Goal: Task Accomplishment & Management: Complete application form

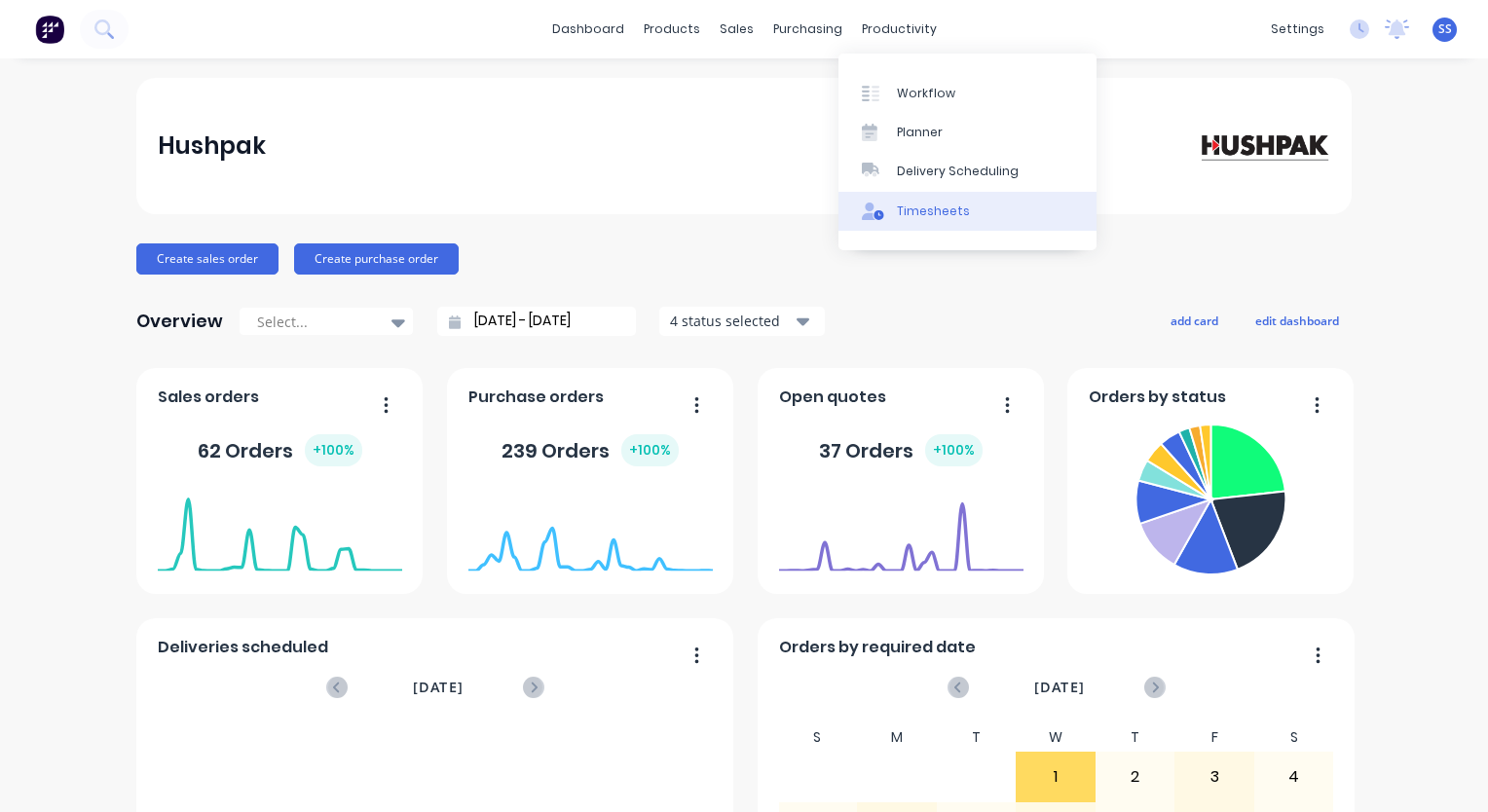
click at [939, 203] on div "Timesheets" at bounding box center [933, 211] width 73 height 18
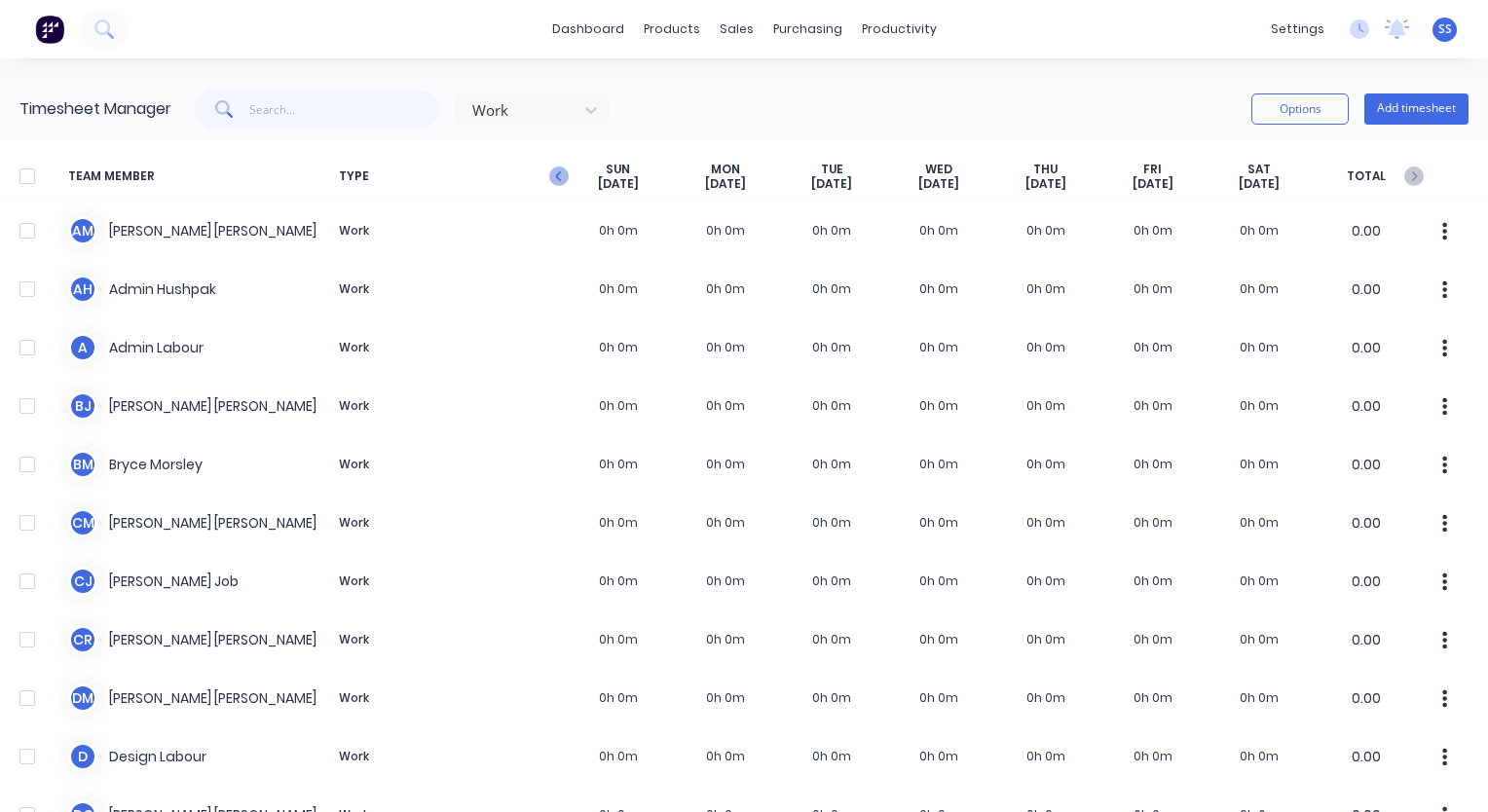
click at [561, 173] on icon "button" at bounding box center [559, 176] width 20 height 20
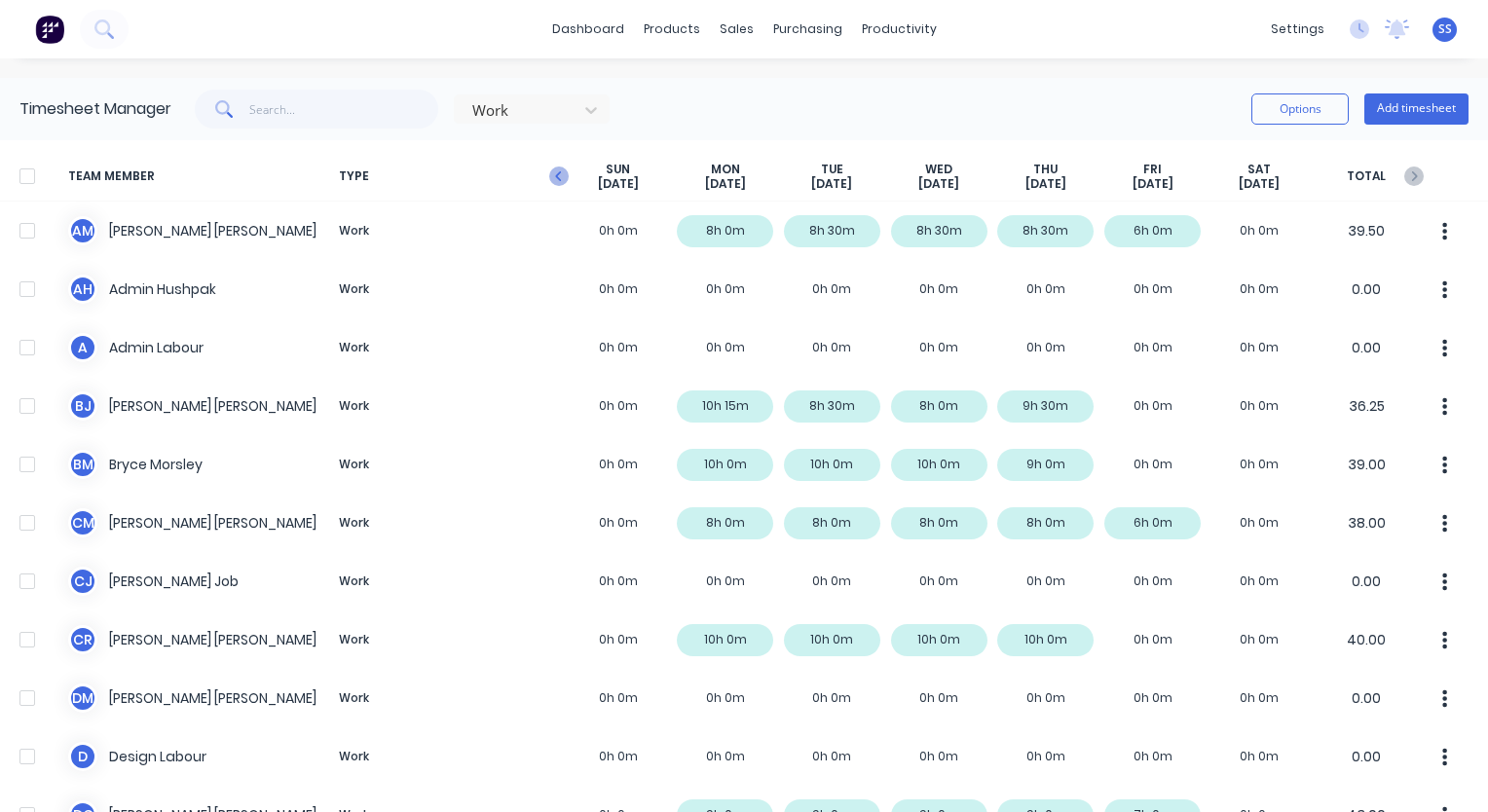
click at [551, 179] on icon "button" at bounding box center [559, 176] width 20 height 20
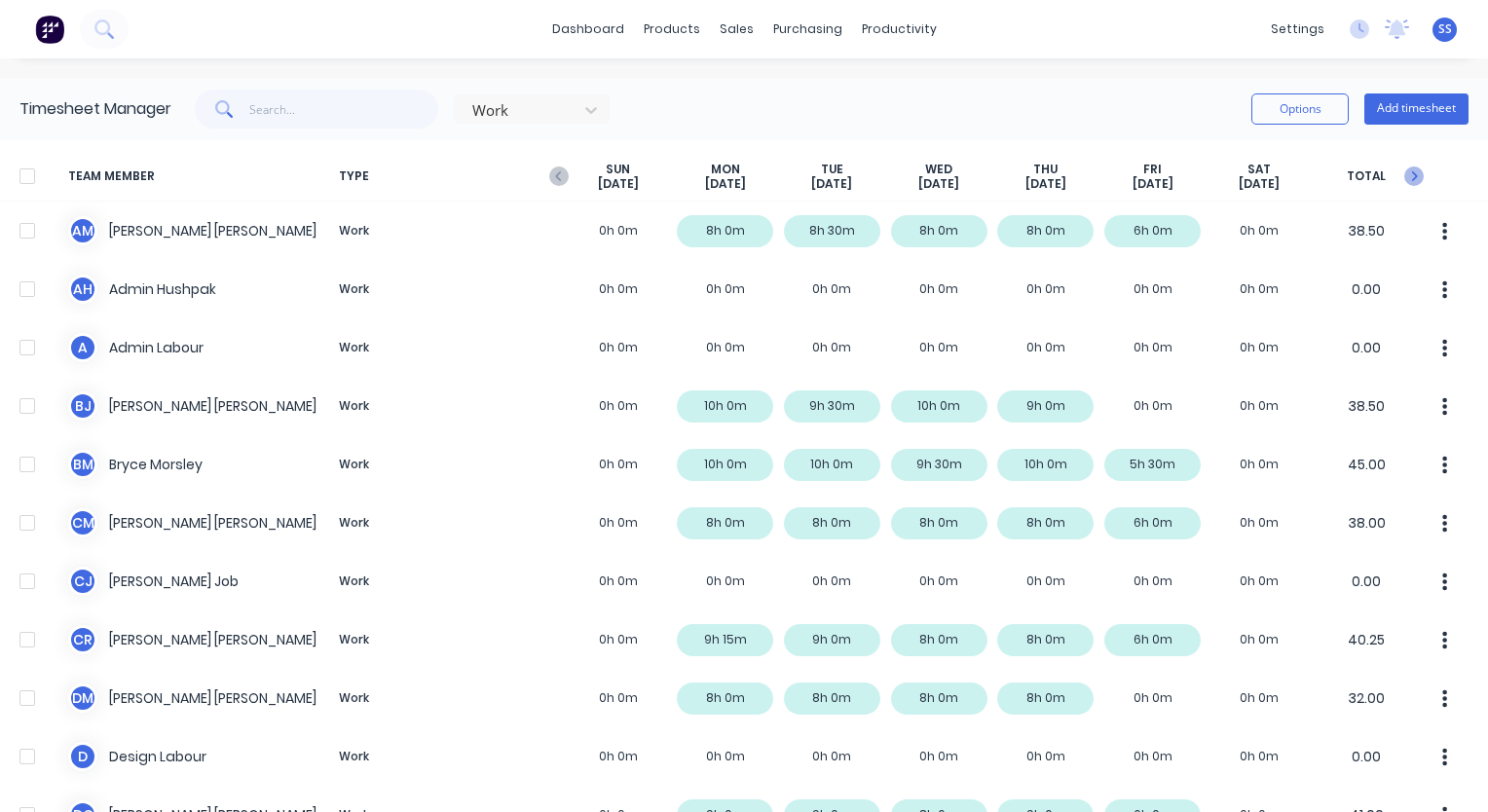
click at [1404, 178] on icon "button" at bounding box center [1414, 176] width 20 height 20
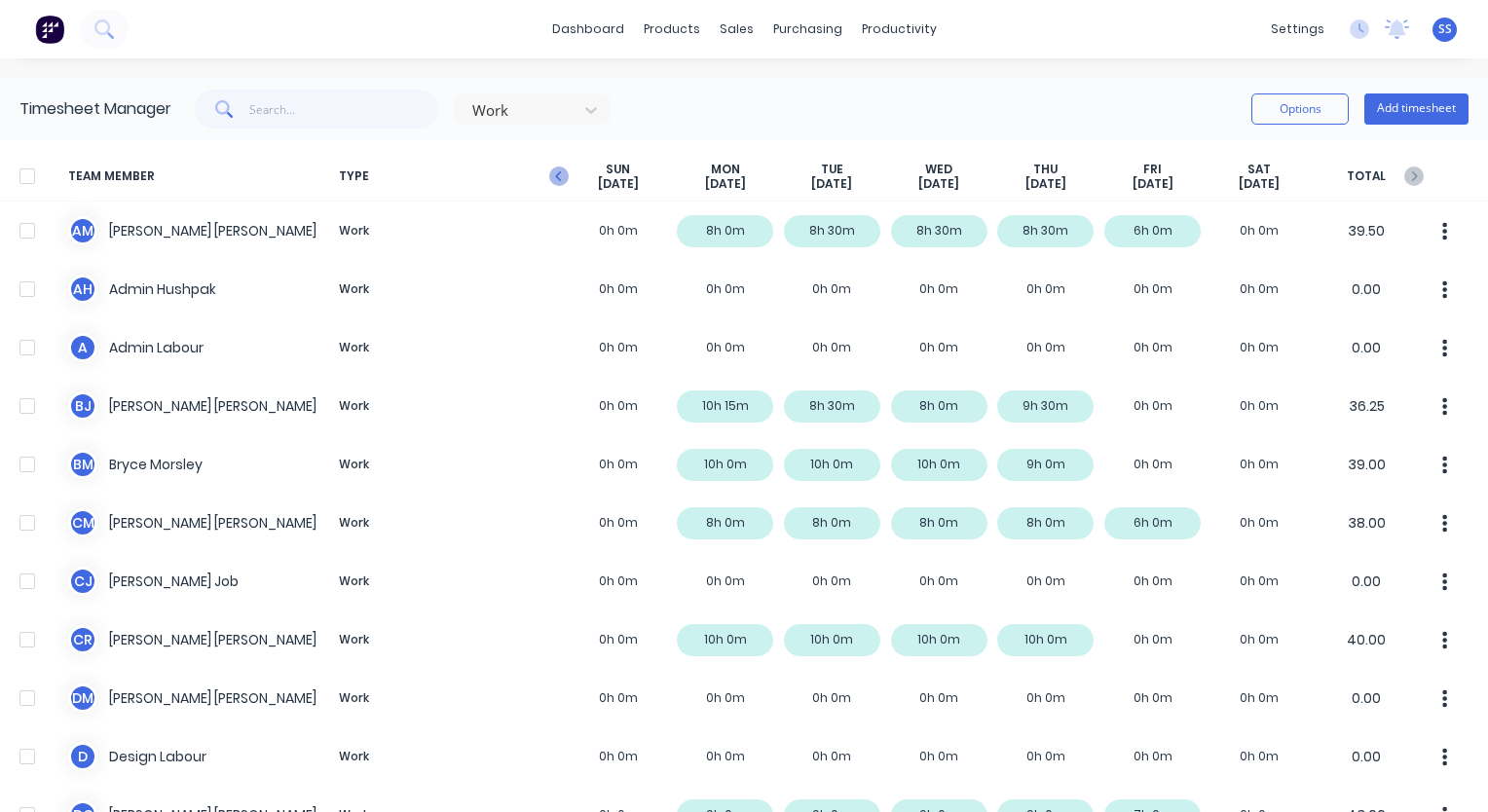
click at [561, 177] on icon "button" at bounding box center [559, 176] width 20 height 20
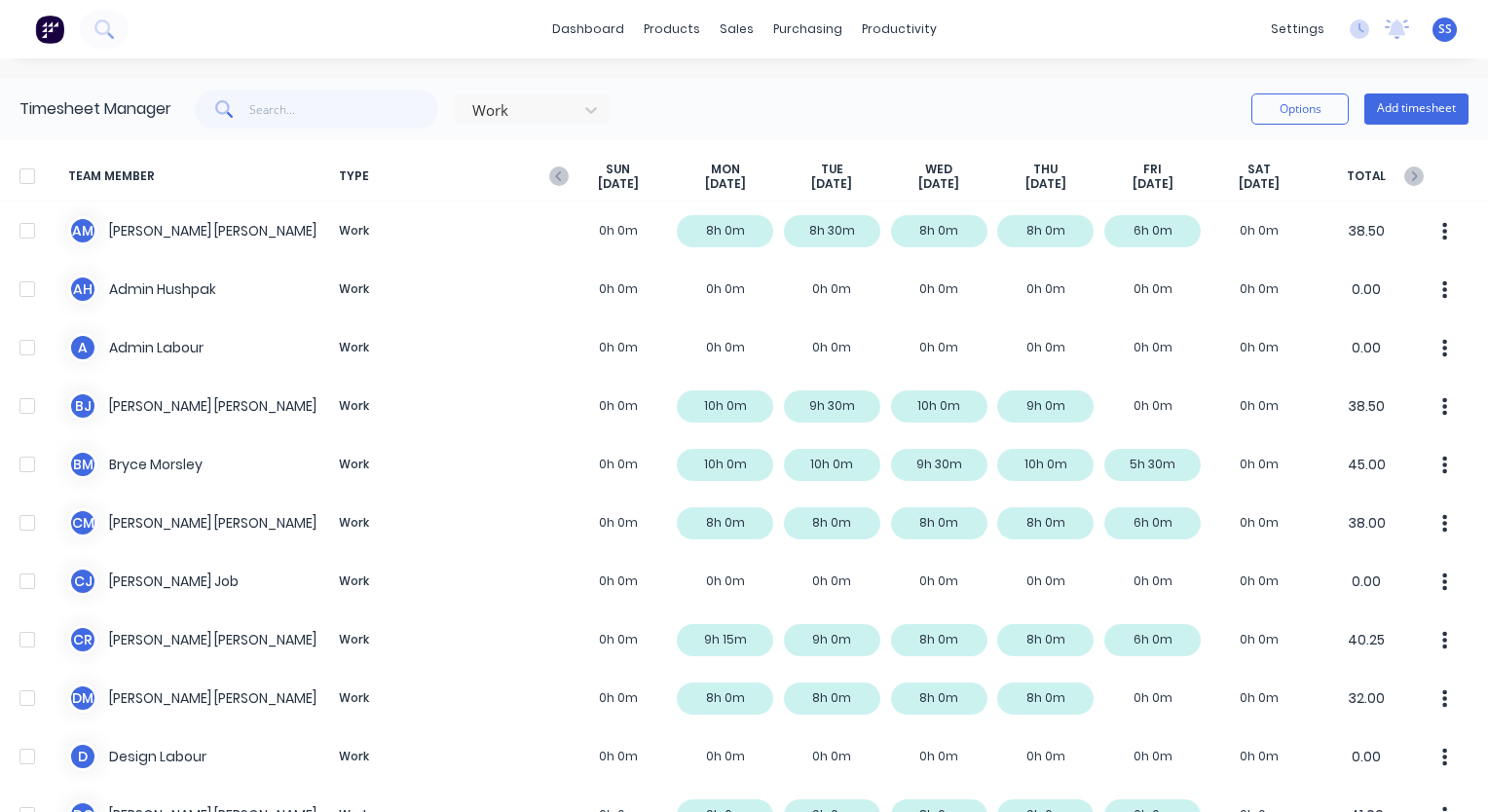
click at [561, 177] on icon "button" at bounding box center [559, 176] width 20 height 20
click at [565, 177] on icon "button" at bounding box center [559, 176] width 20 height 20
click at [1406, 181] on icon "button" at bounding box center [1414, 176] width 20 height 20
click at [1404, 176] on icon "button" at bounding box center [1414, 176] width 20 height 20
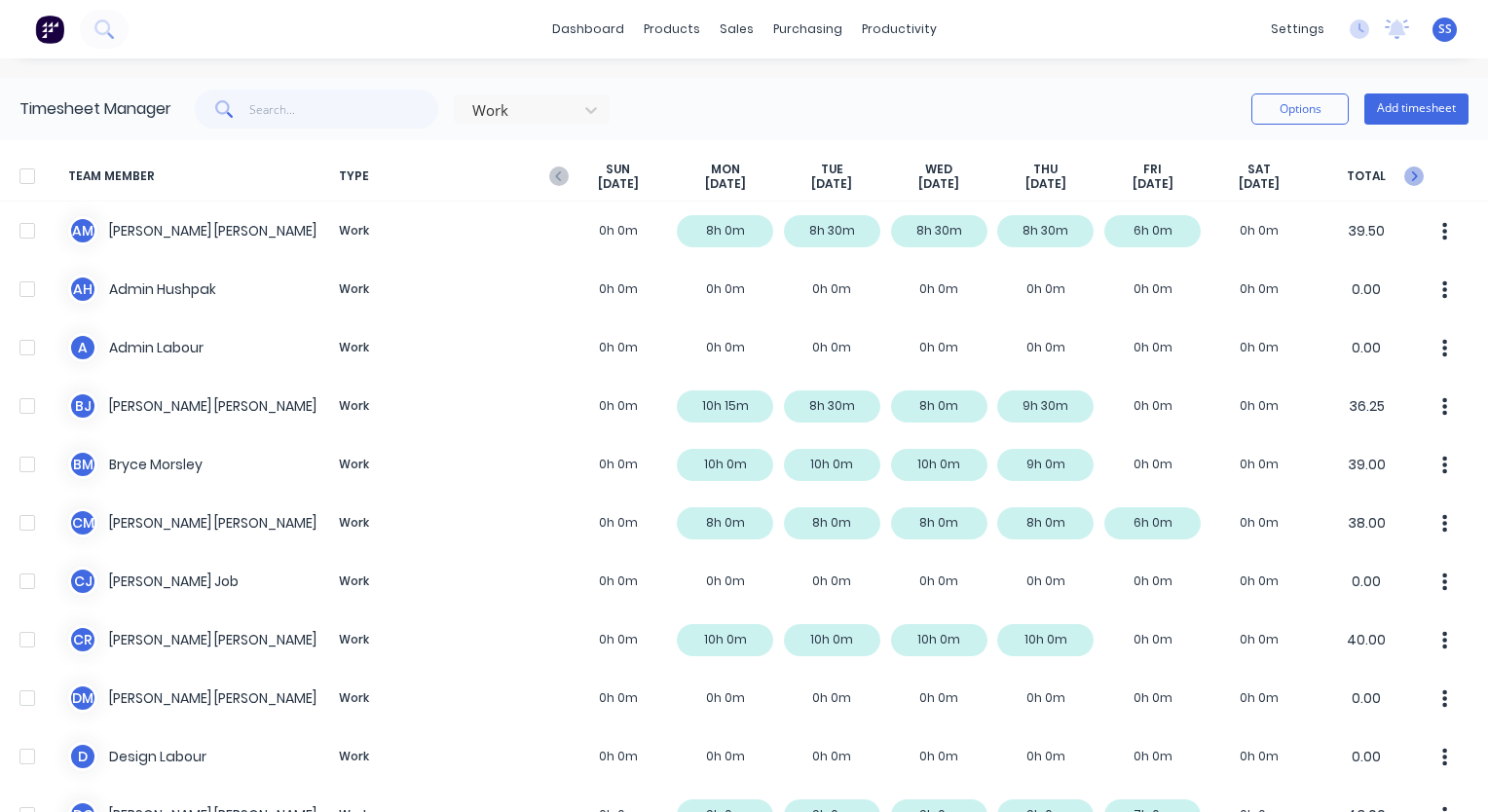
click at [1404, 176] on icon "button" at bounding box center [1414, 176] width 20 height 20
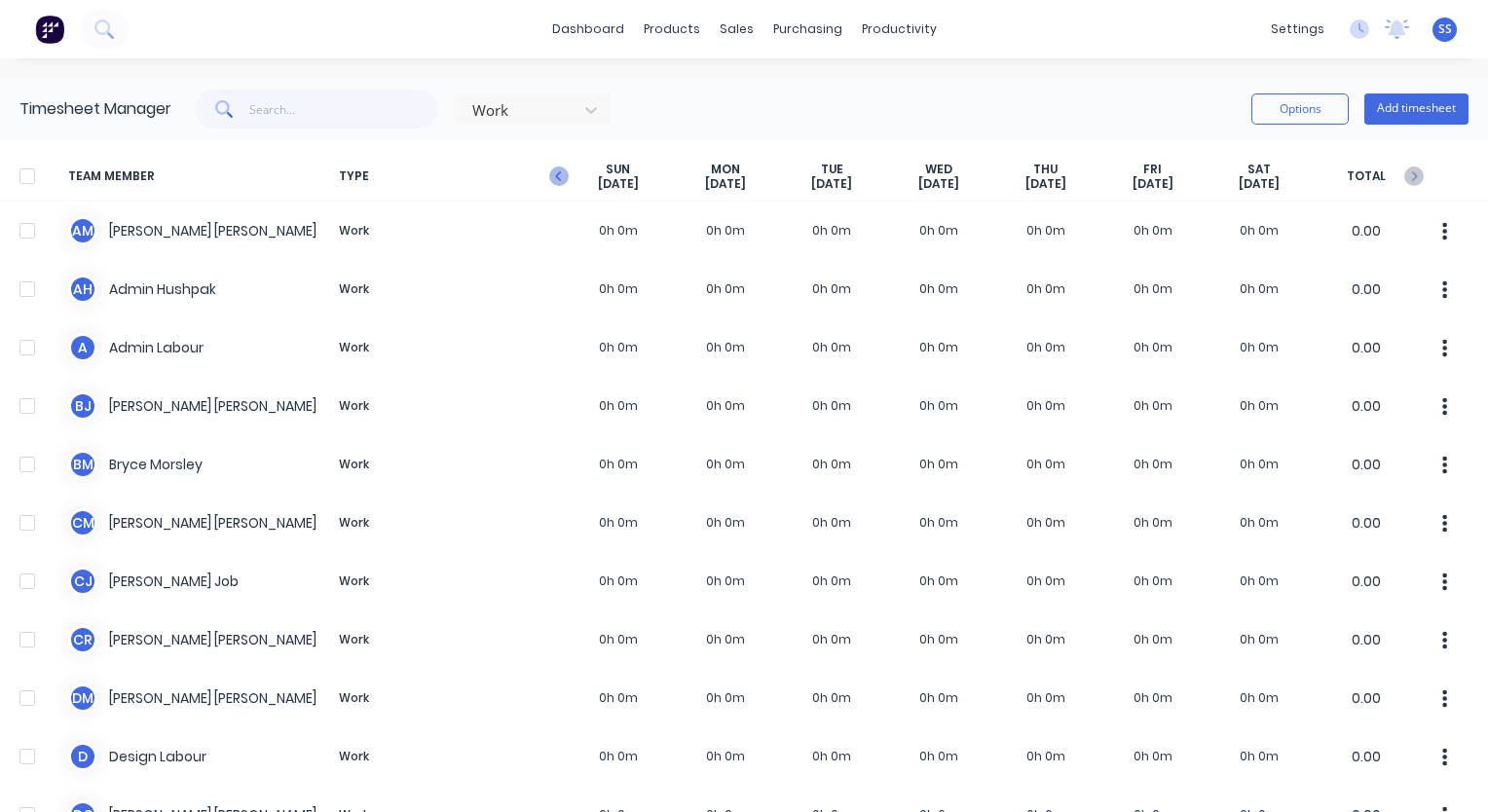
click at [549, 181] on icon "button" at bounding box center [559, 176] width 20 height 20
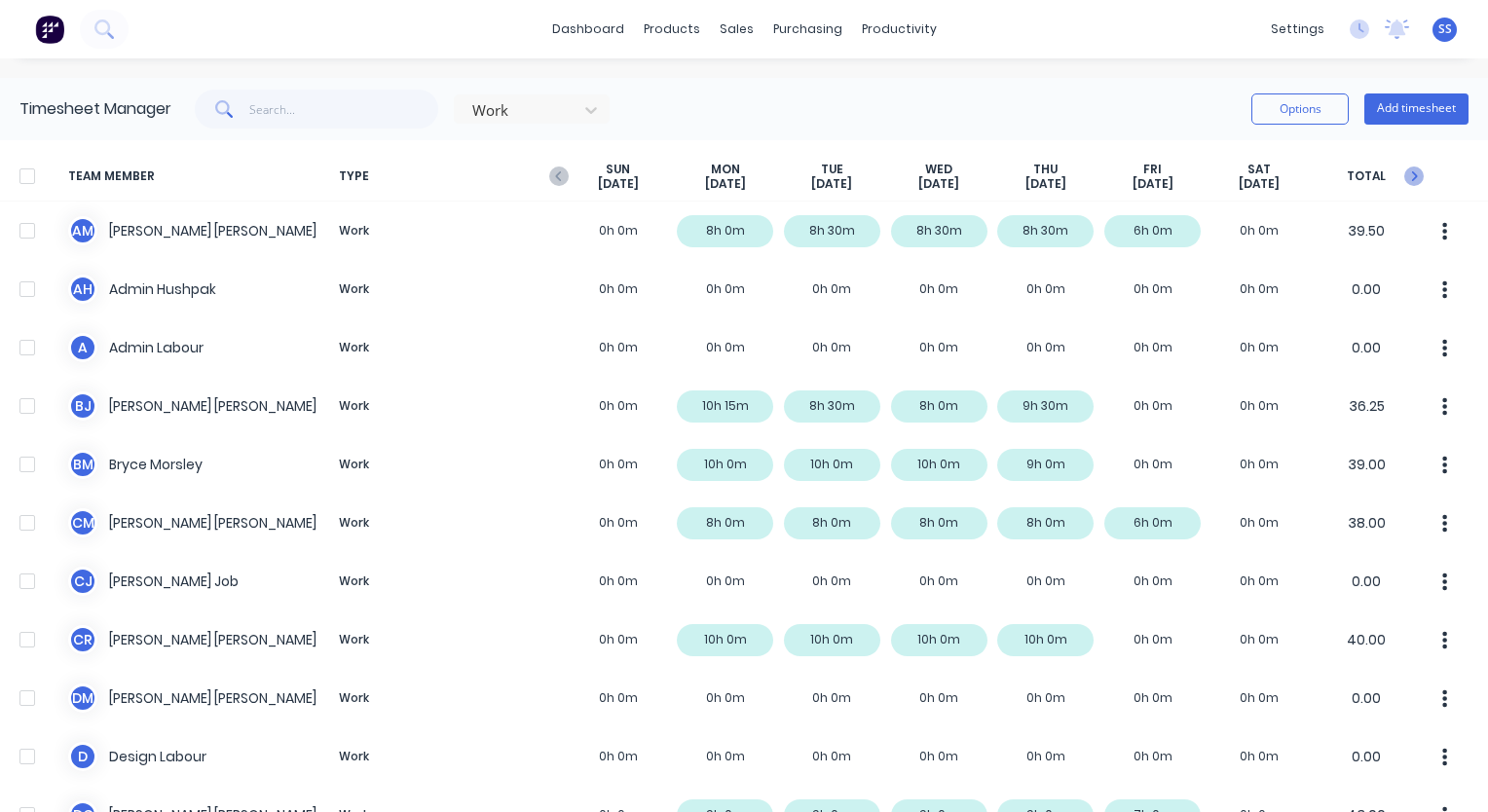
click at [1406, 176] on icon "button" at bounding box center [1414, 176] width 20 height 20
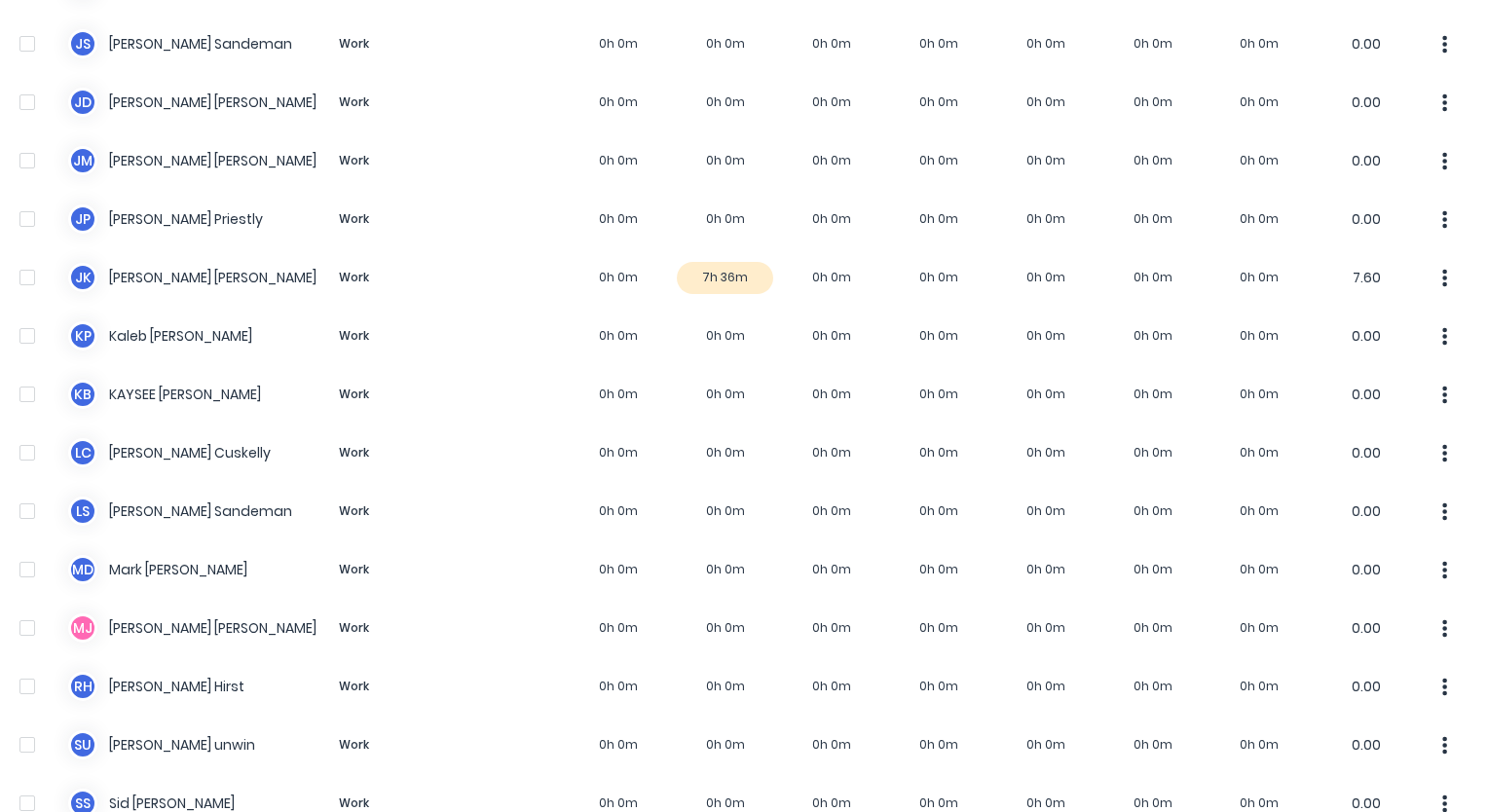
scroll to position [1347, 0]
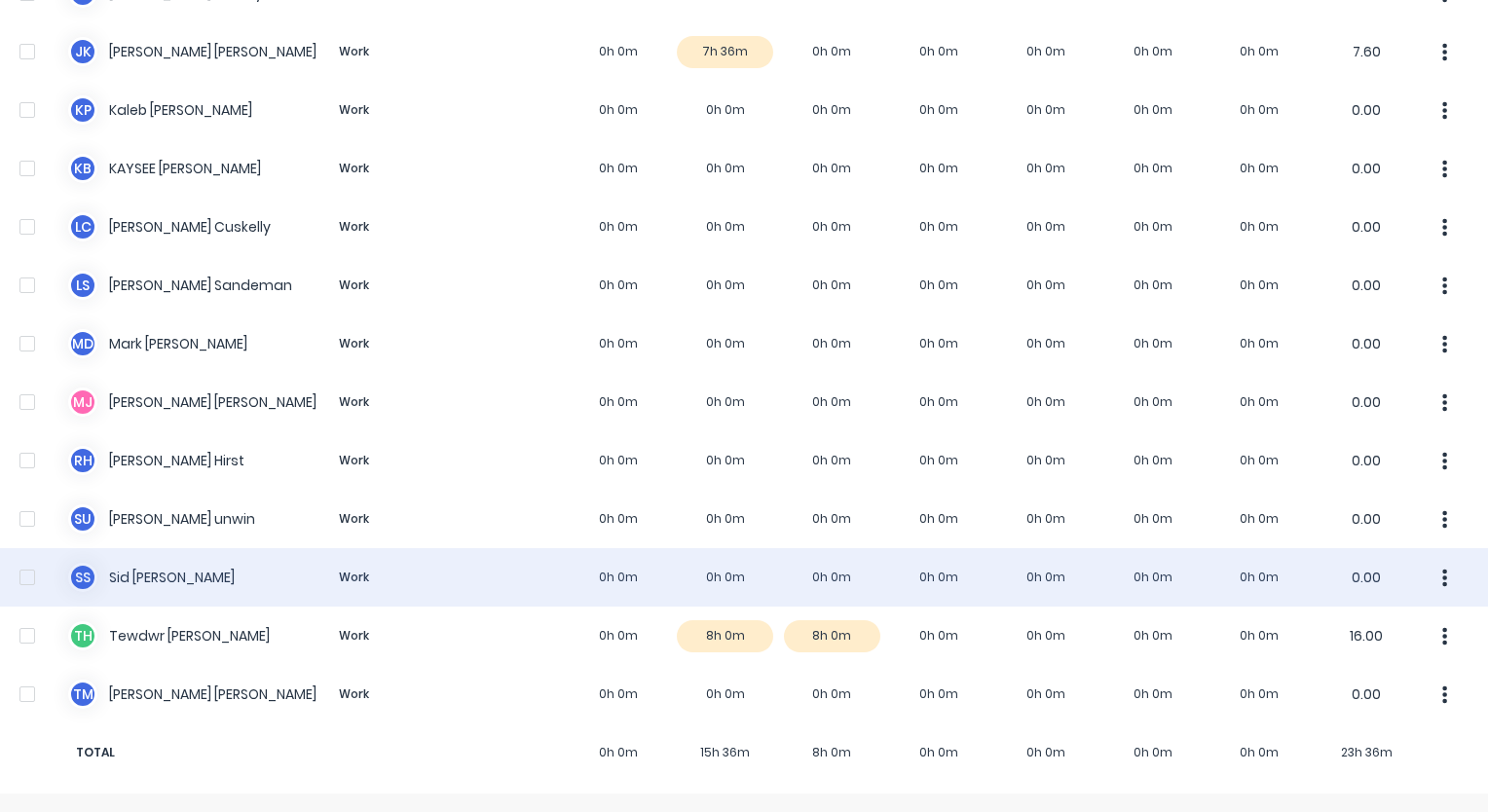
click at [710, 562] on div "S S [PERSON_NAME] Work 0h 0m 0h 0m 0h 0m 0h 0m 0h 0m 0h 0m 0h 0m 0.00" at bounding box center [744, 576] width 1488 height 58
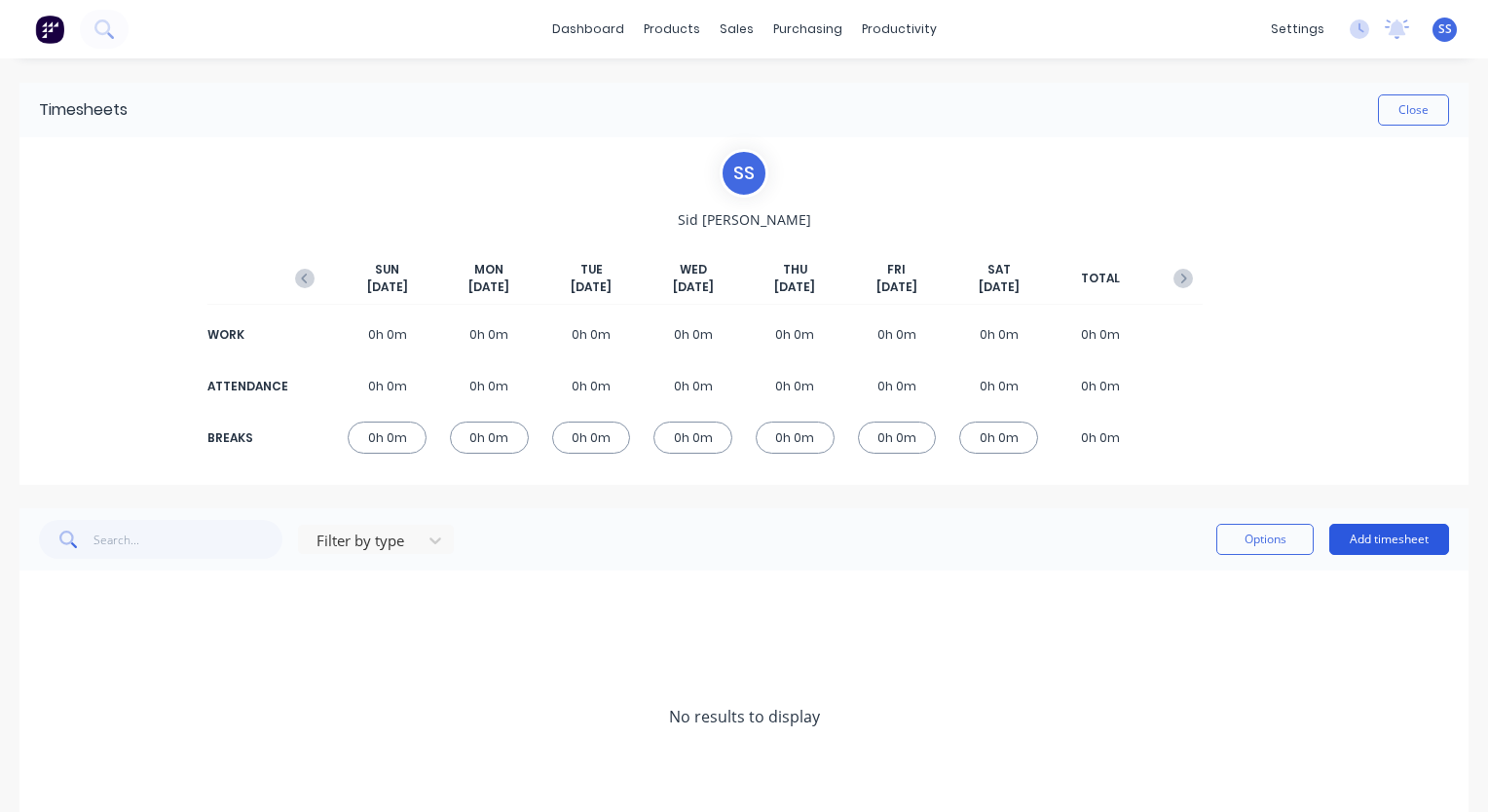
click at [1355, 537] on button "Add timesheet" at bounding box center [1389, 539] width 120 height 31
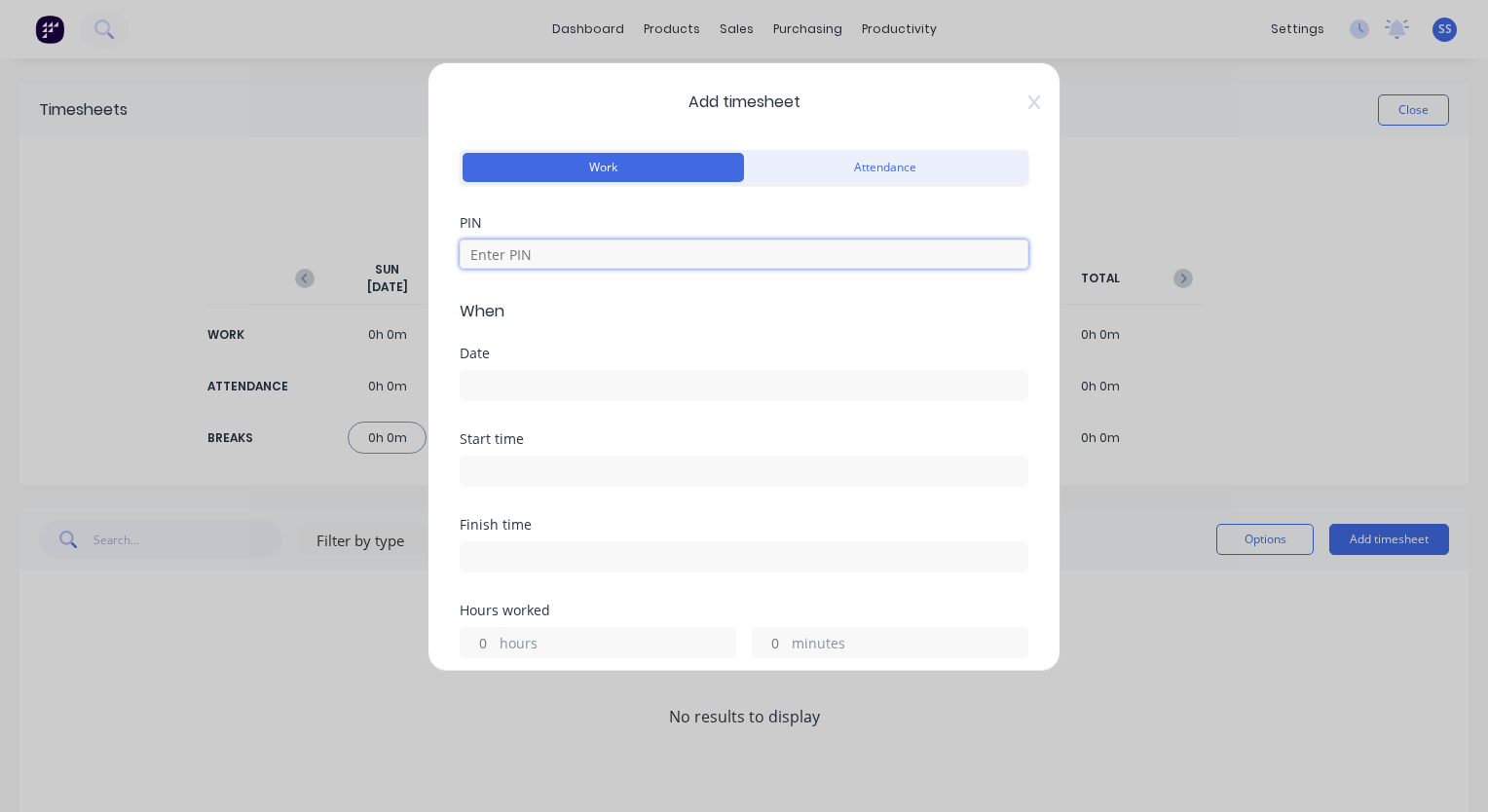
click at [748, 240] on input at bounding box center [744, 254] width 569 height 29
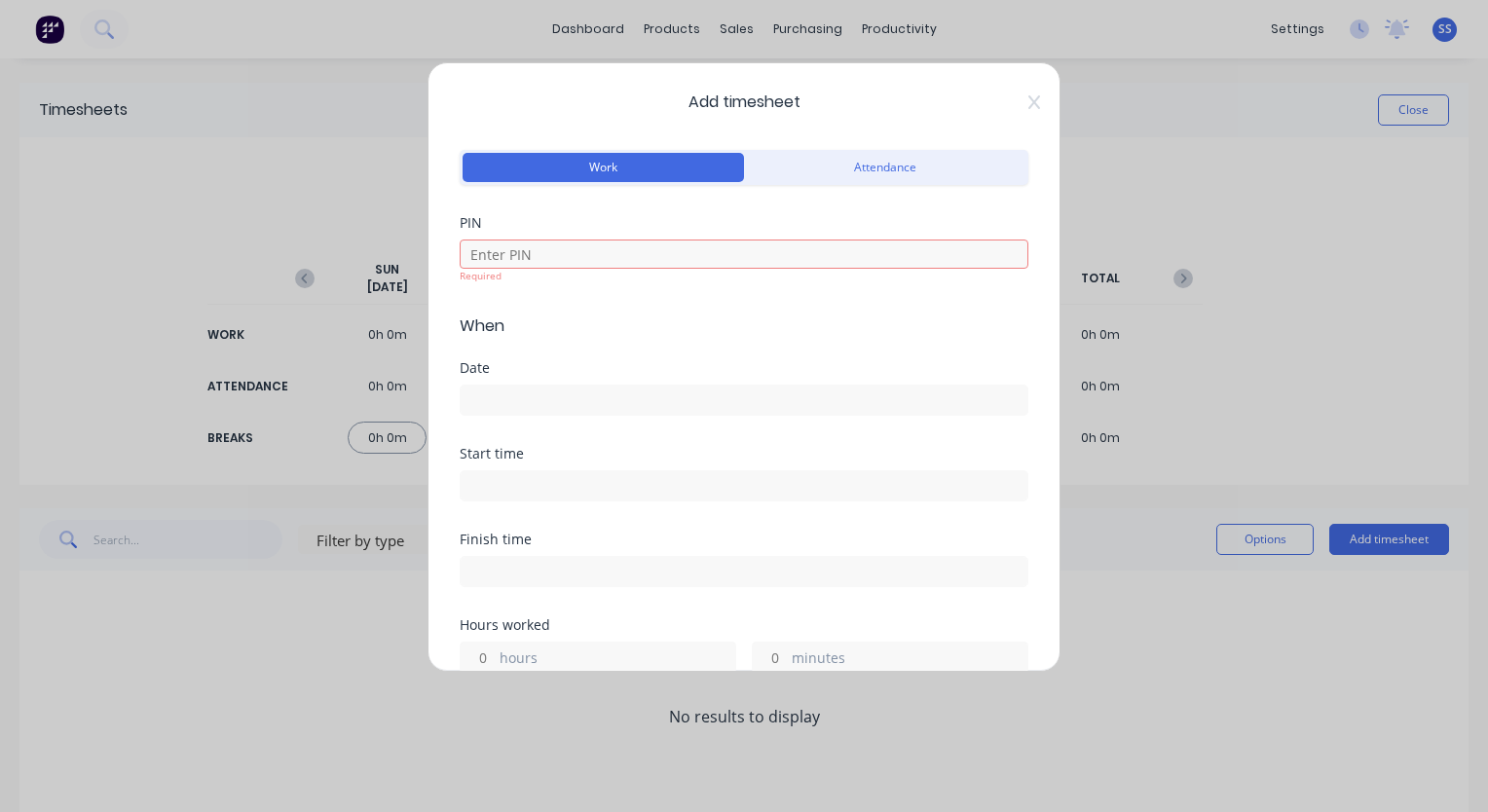
click at [565, 382] on div at bounding box center [744, 397] width 569 height 36
click at [559, 252] on input at bounding box center [744, 254] width 569 height 29
type input "9358"
type input "8"
type input "45"
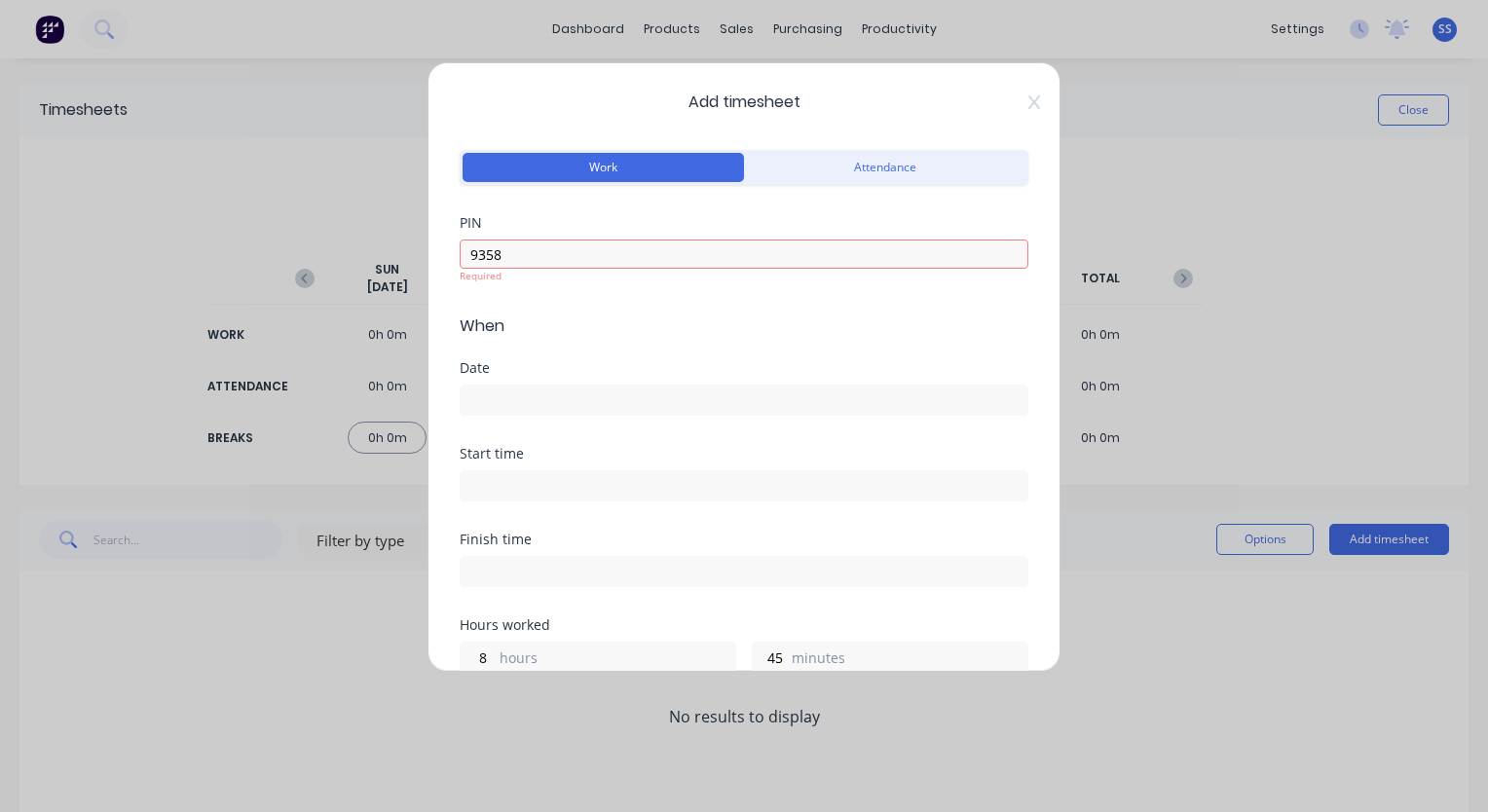
click at [541, 407] on div "Date" at bounding box center [744, 404] width 569 height 85
click at [541, 391] on input at bounding box center [744, 384] width 567 height 29
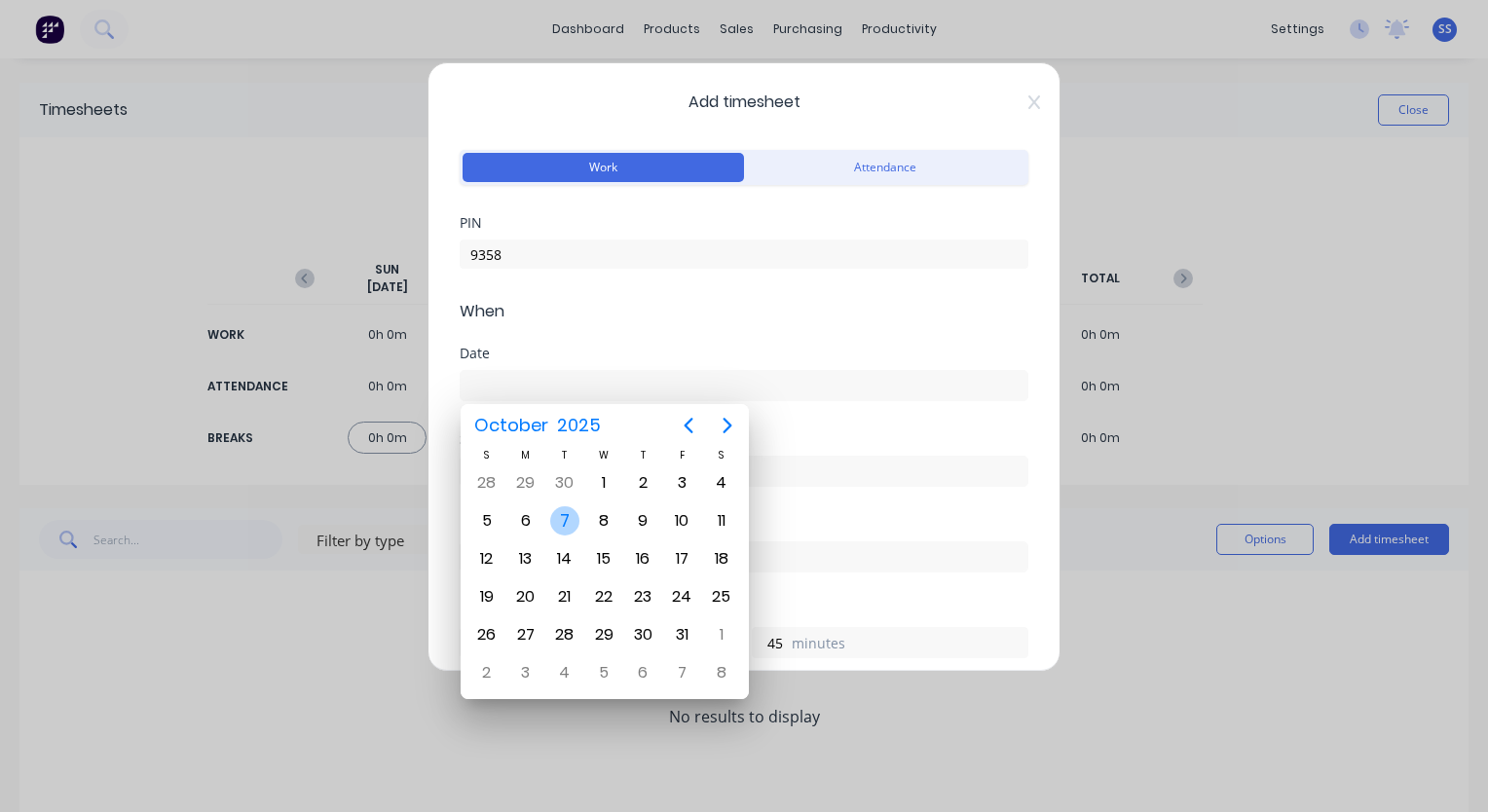
click at [566, 509] on div "7" at bounding box center [564, 520] width 29 height 29
type input "[DATE]"
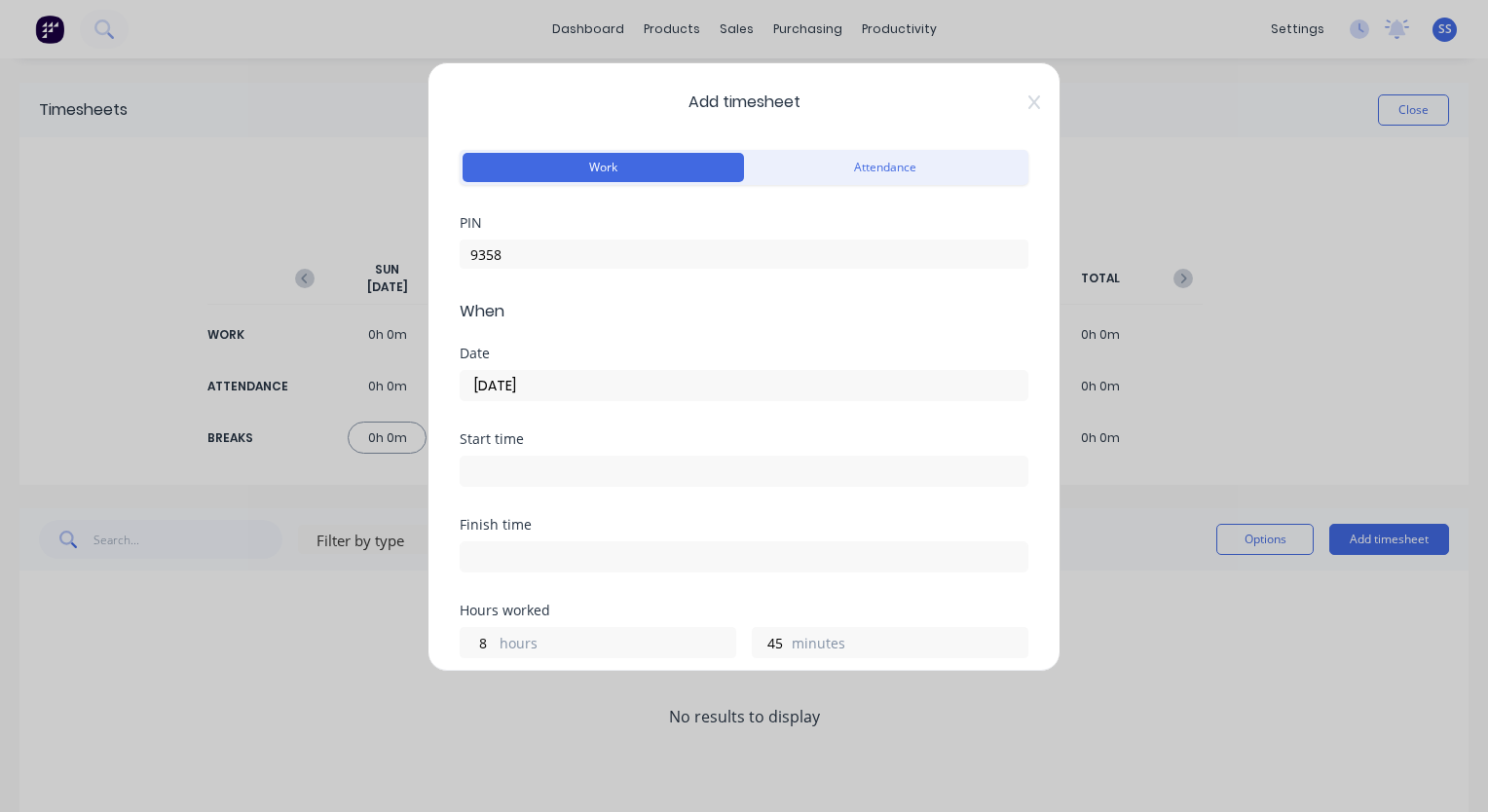
click at [564, 471] on input at bounding box center [744, 470] width 567 height 29
type input "08:17 AM"
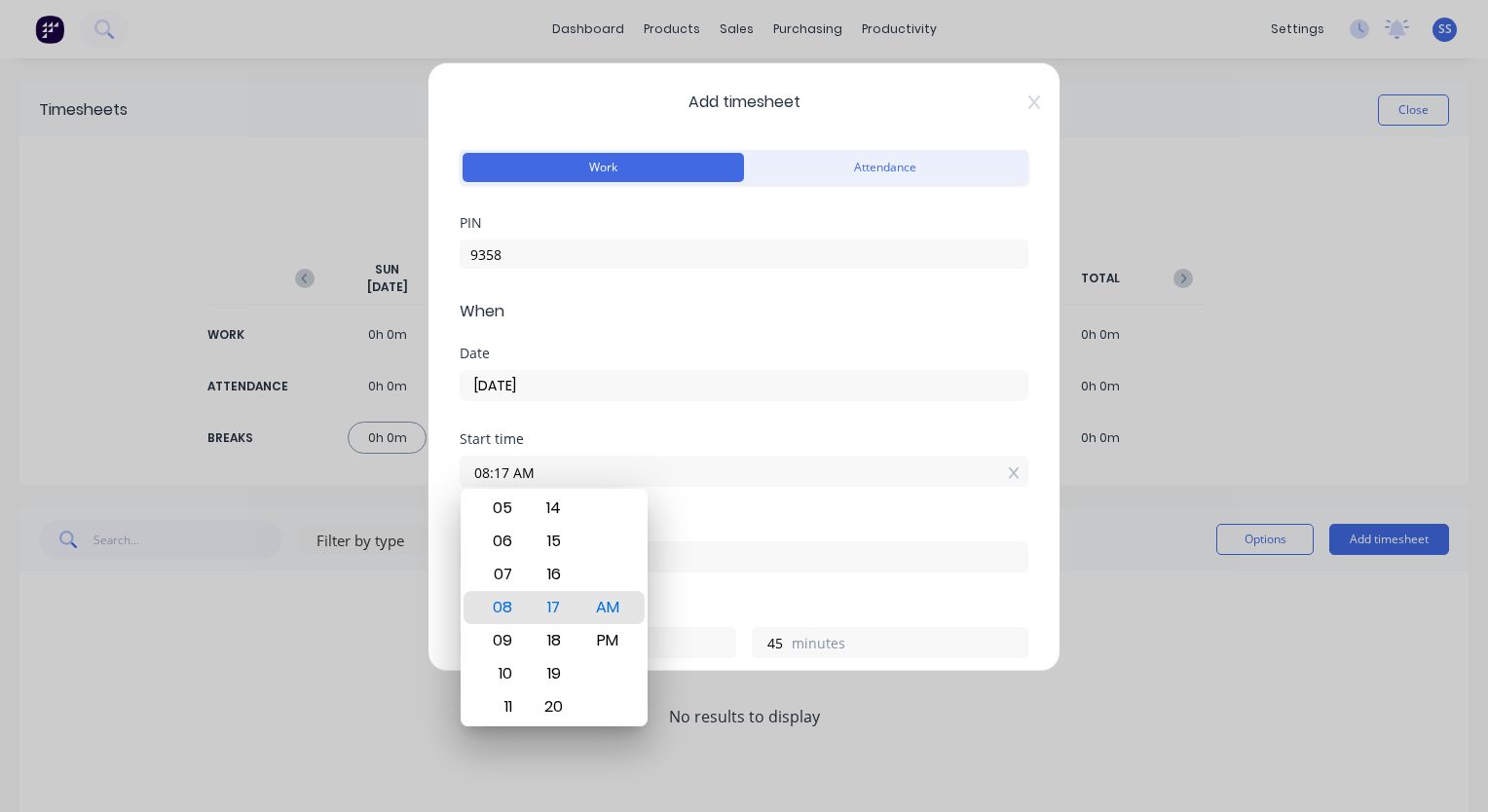
click at [689, 383] on input "[DATE]" at bounding box center [744, 384] width 567 height 29
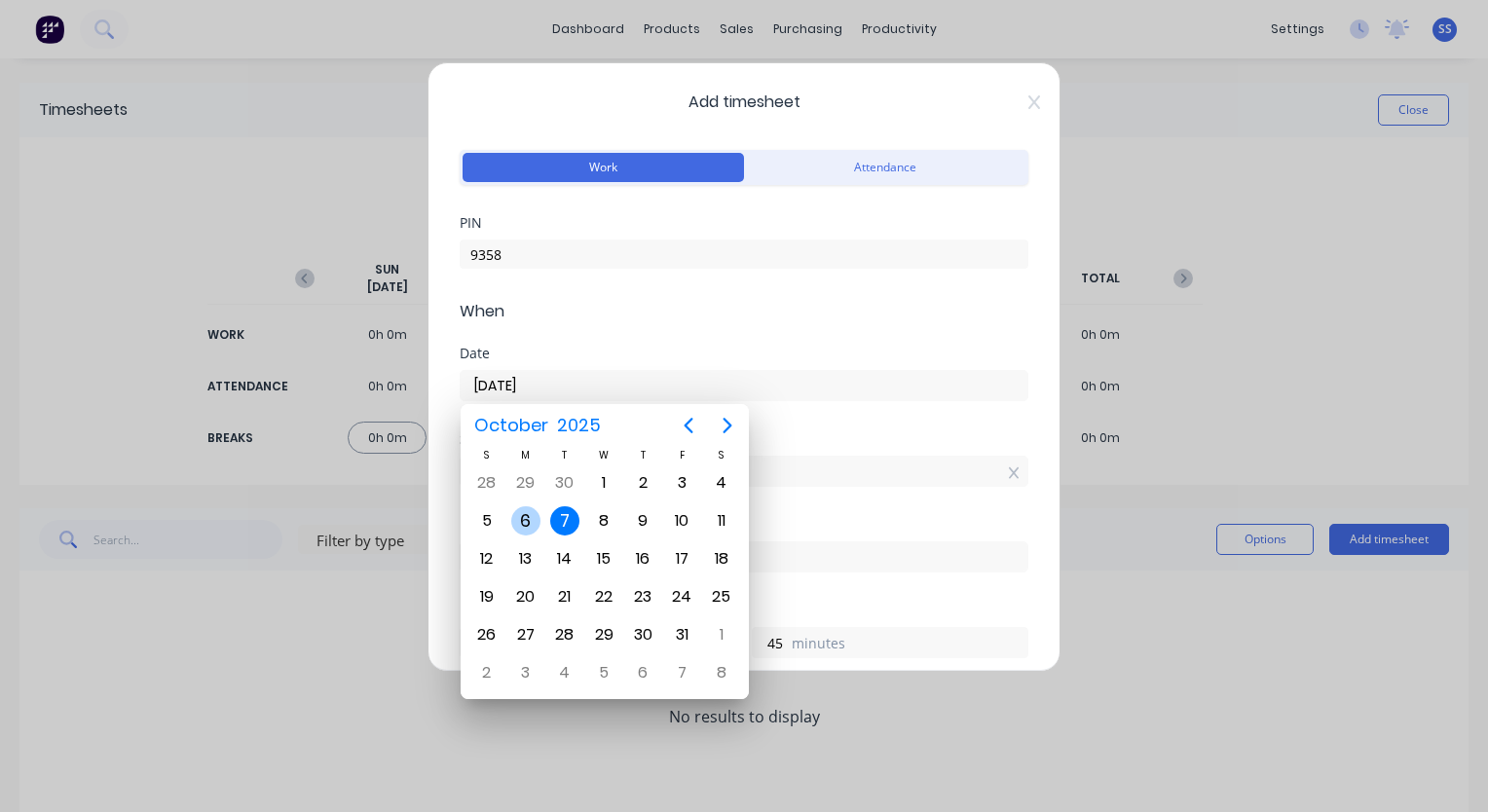
click at [529, 518] on div "6" at bounding box center [525, 520] width 29 height 29
type input "[DATE]"
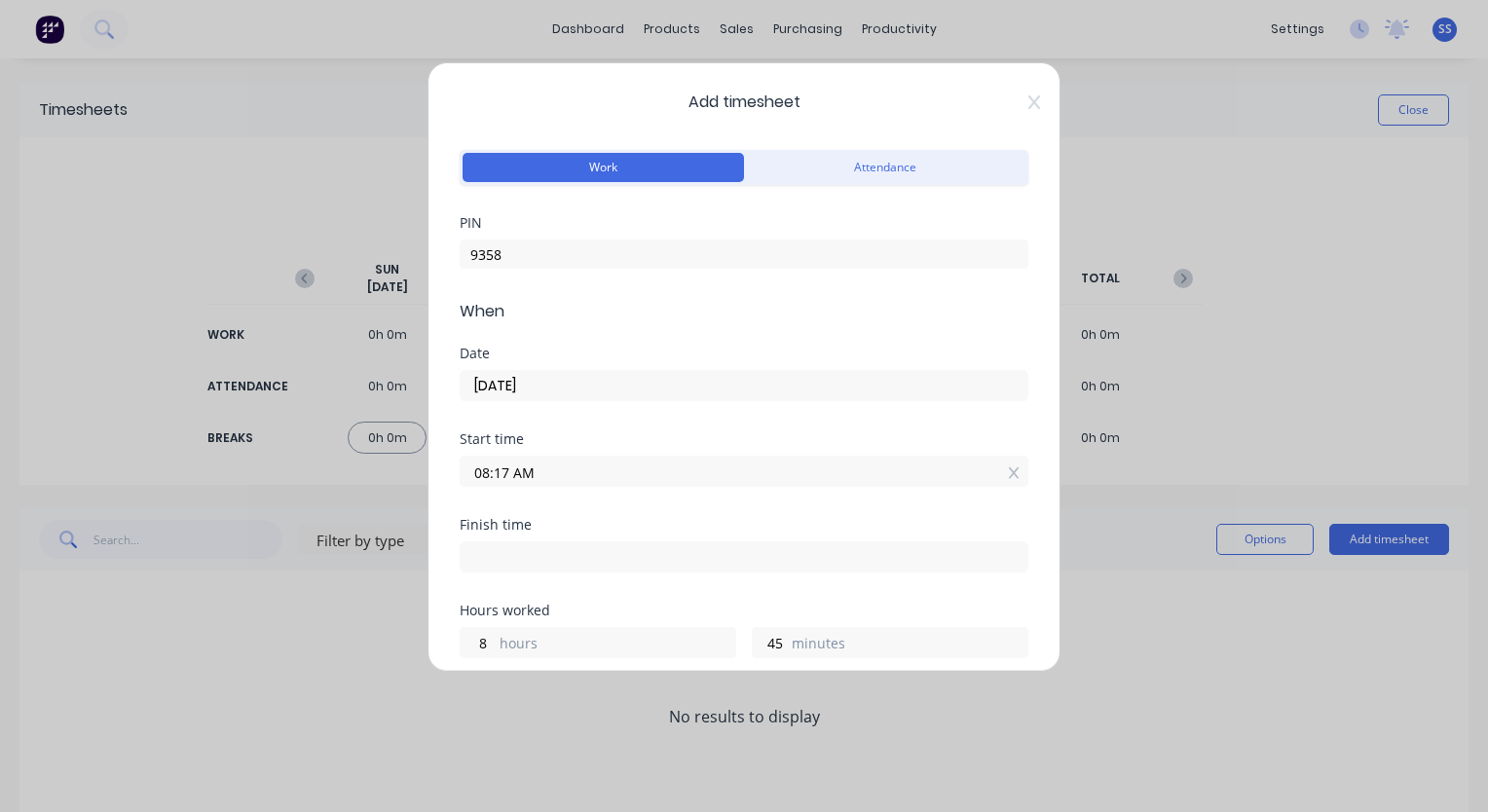
click at [560, 467] on input "08:17 AM" at bounding box center [744, 470] width 567 height 29
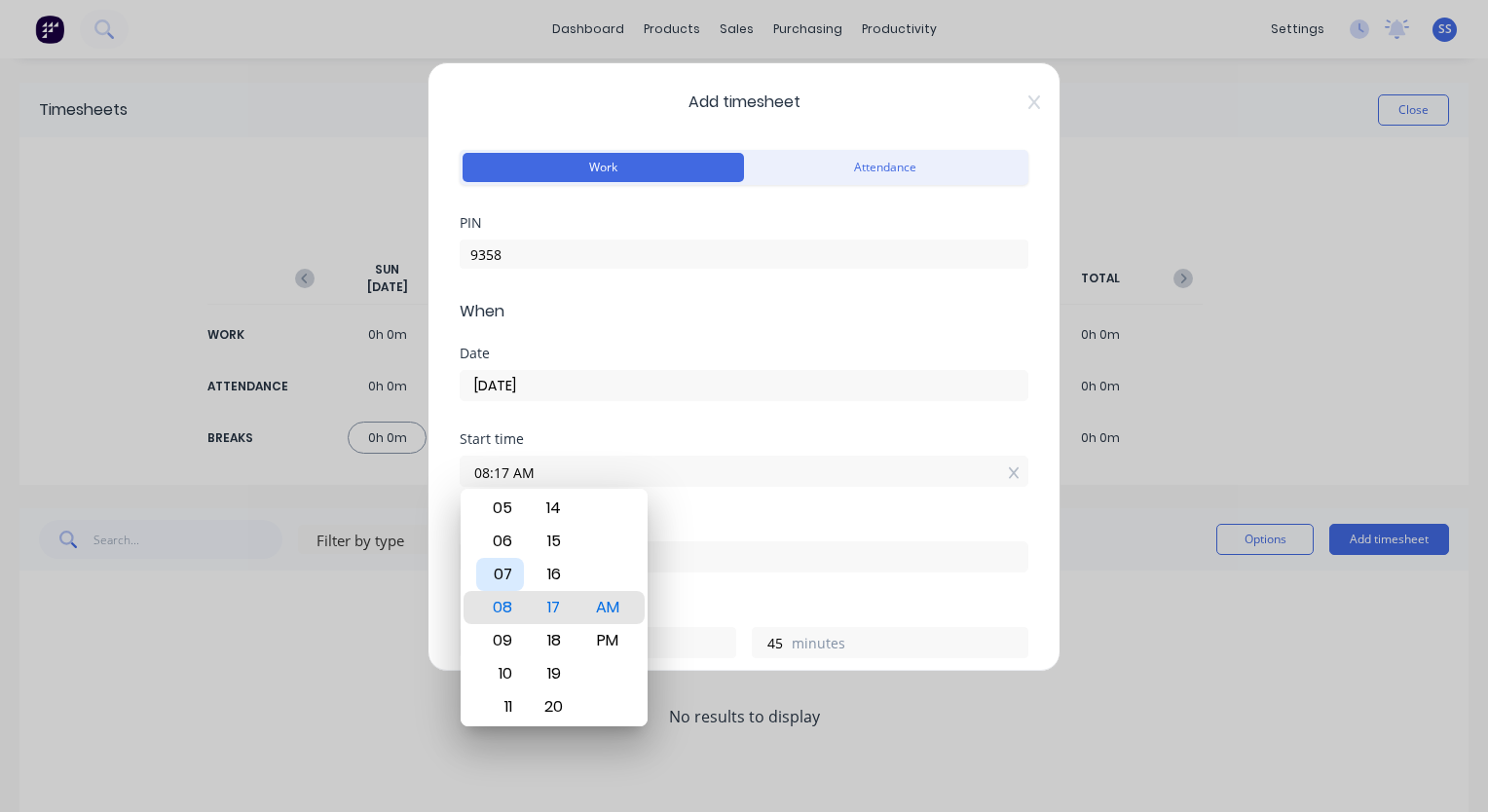
click at [509, 573] on div "07" at bounding box center [500, 573] width 48 height 33
click at [1009, 477] on icon at bounding box center [1013, 473] width 11 height 14
type input "08:17 AM"
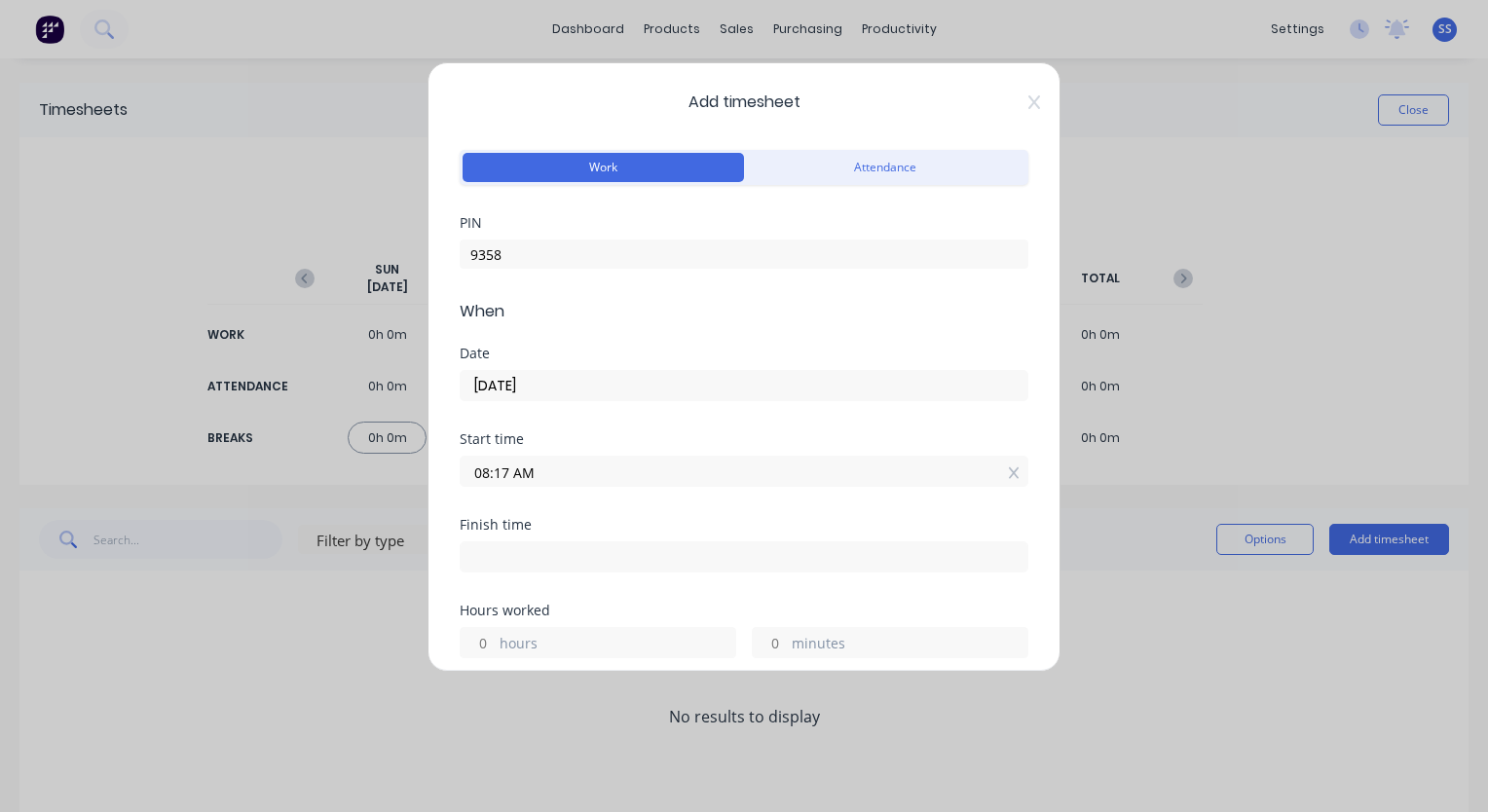
click at [561, 641] on label "hours" at bounding box center [617, 645] width 236 height 25
click at [494, 641] on input "hours" at bounding box center [478, 642] width 34 height 29
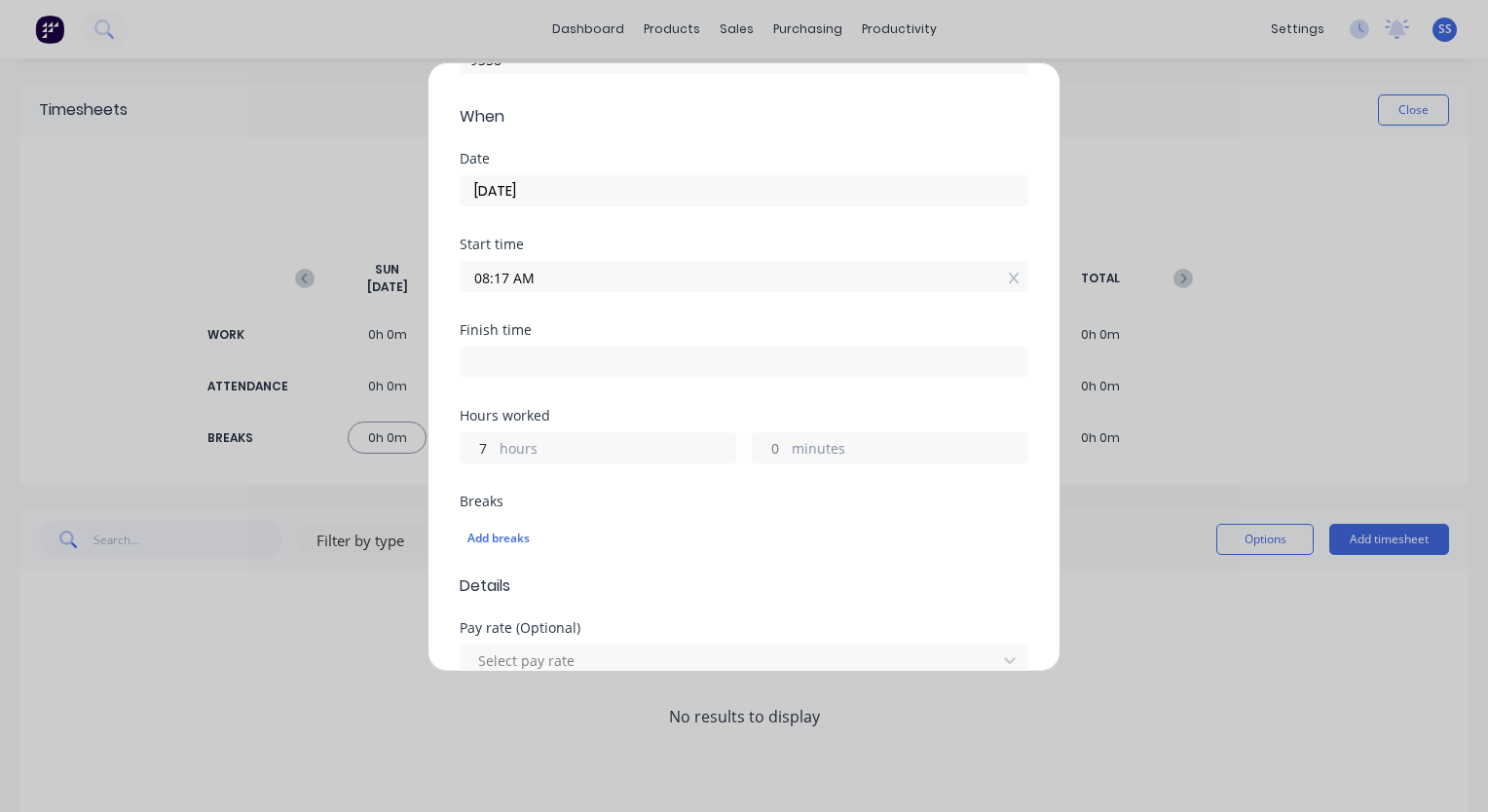
type input "7"
type input "03:17 PM"
click at [927, 432] on div "0 minutes" at bounding box center [890, 447] width 276 height 31
click at [892, 446] on label "minutes" at bounding box center [909, 450] width 236 height 25
click at [787, 446] on input "0" at bounding box center [770, 447] width 34 height 29
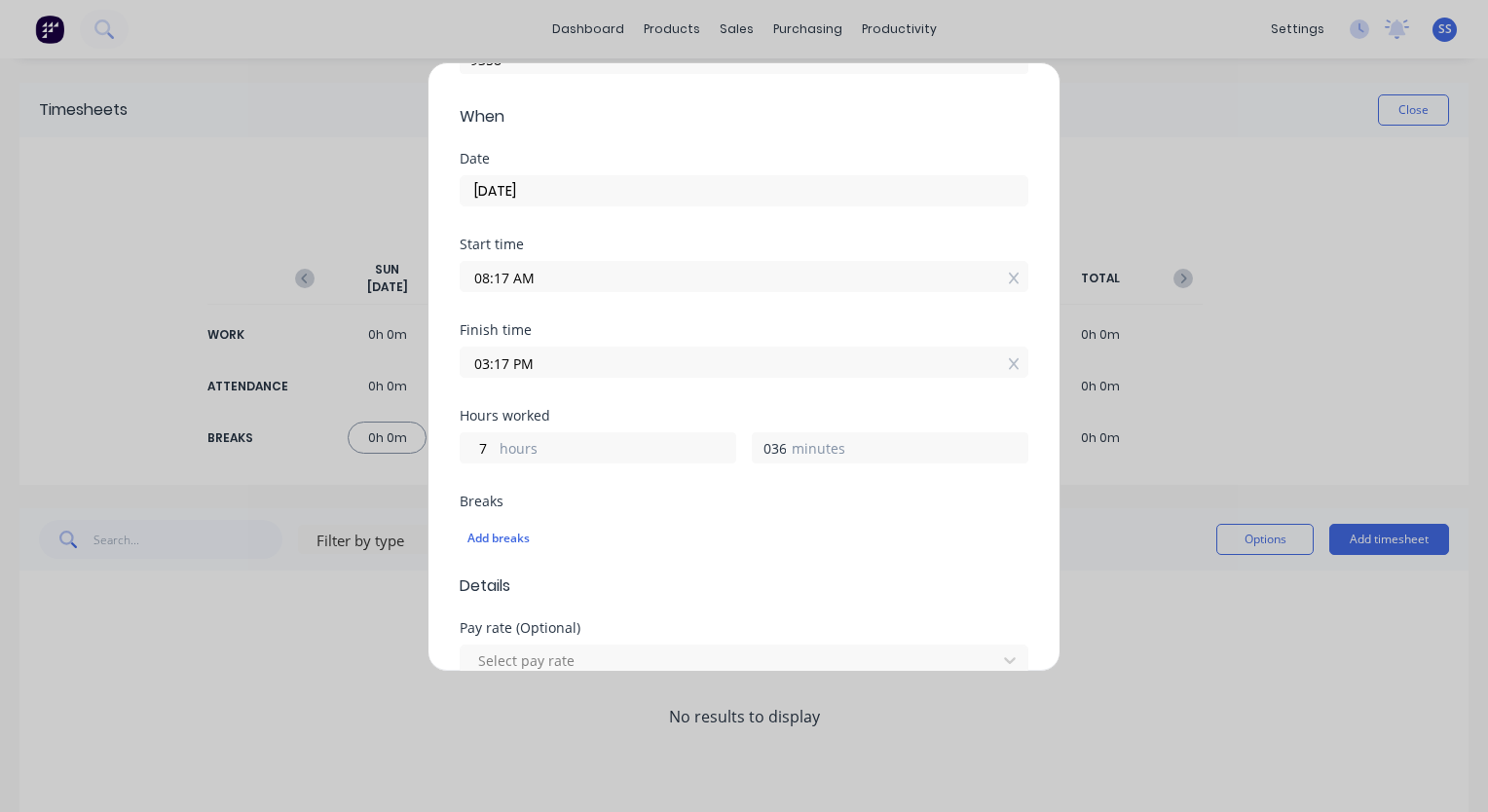
type input "036"
type input "03:53 PM"
type input "36"
click at [844, 464] on div "Hours worked 7 hours 36 minutes" at bounding box center [744, 452] width 569 height 85
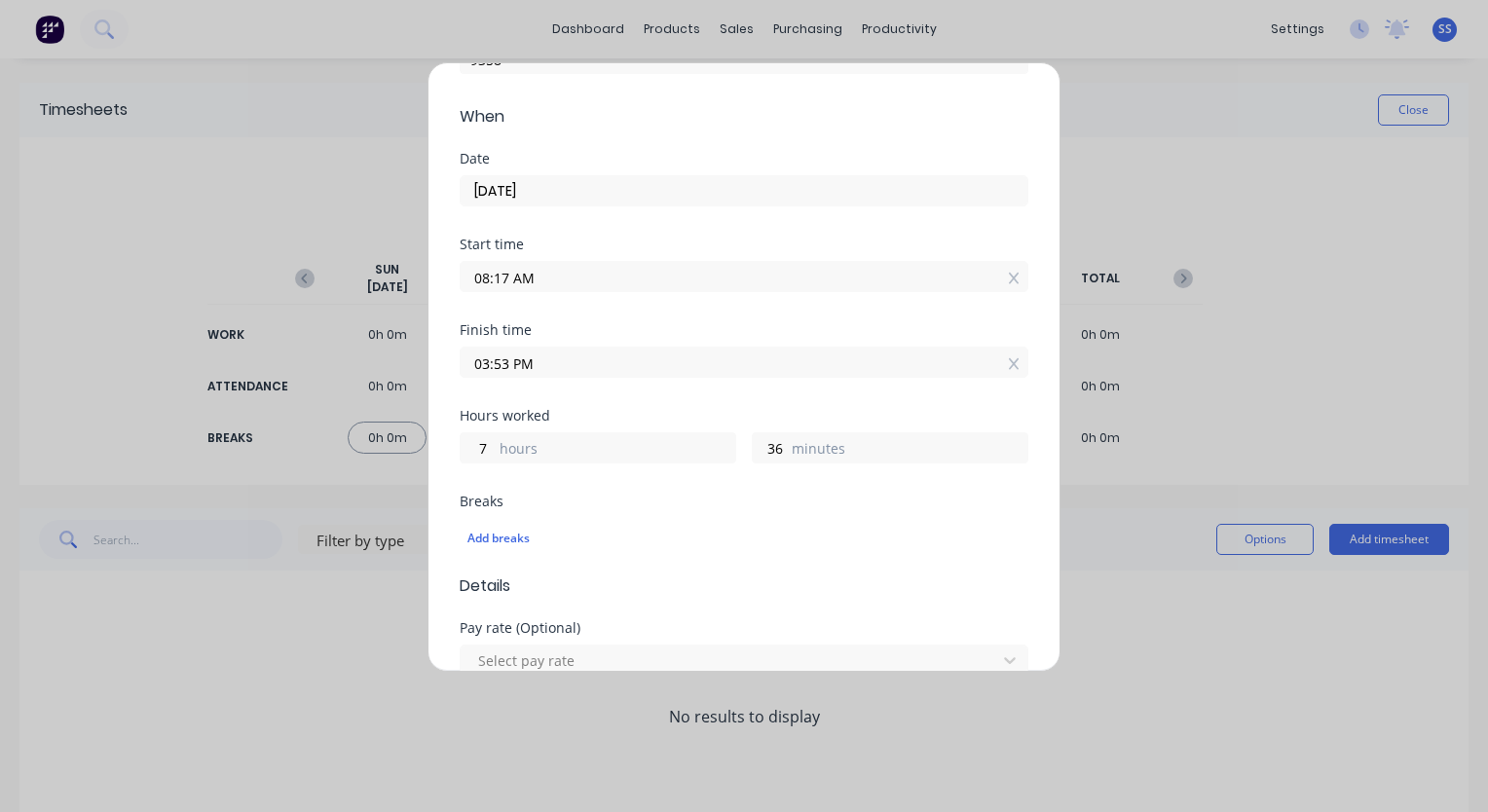
click at [825, 283] on input "08:17 AM" at bounding box center [744, 275] width 567 height 29
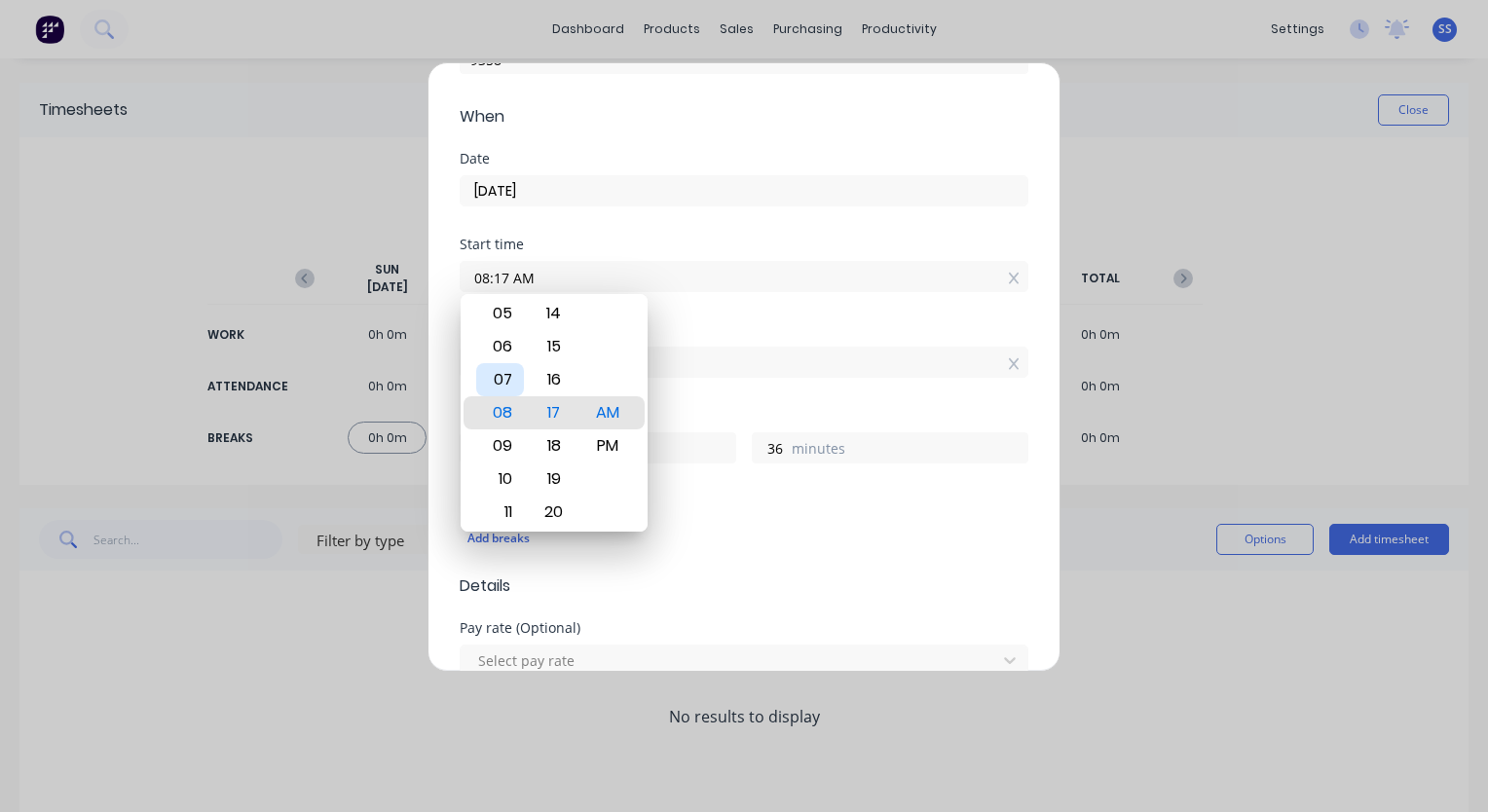
click at [504, 390] on div "07" at bounding box center [500, 379] width 48 height 33
type input "07:17 AM"
type input "8"
type input "07:13 AM"
type input "40"
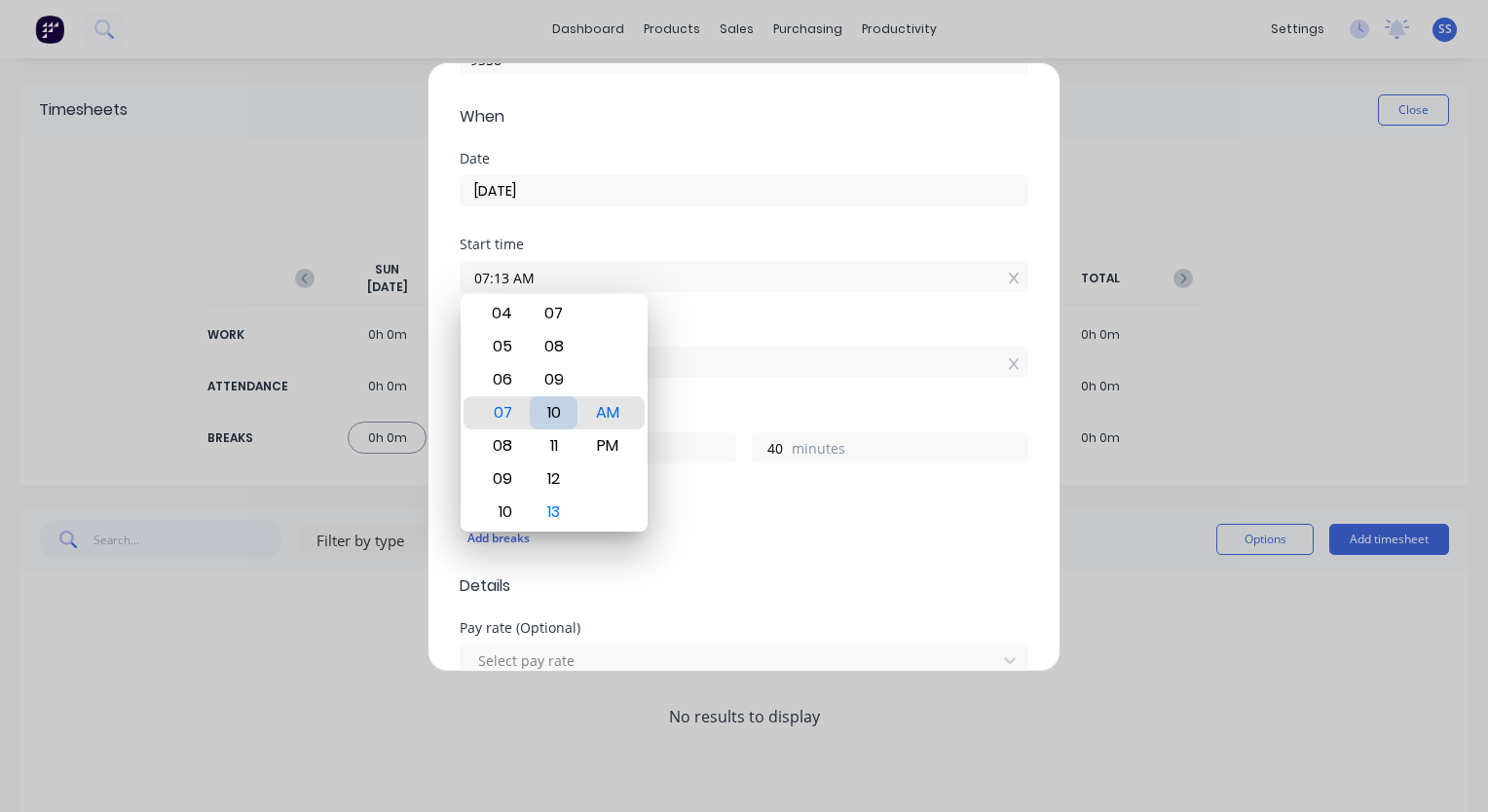
type input "07:10 AM"
type input "43"
type input "07:06 AM"
type input "47"
type input "07:04 AM"
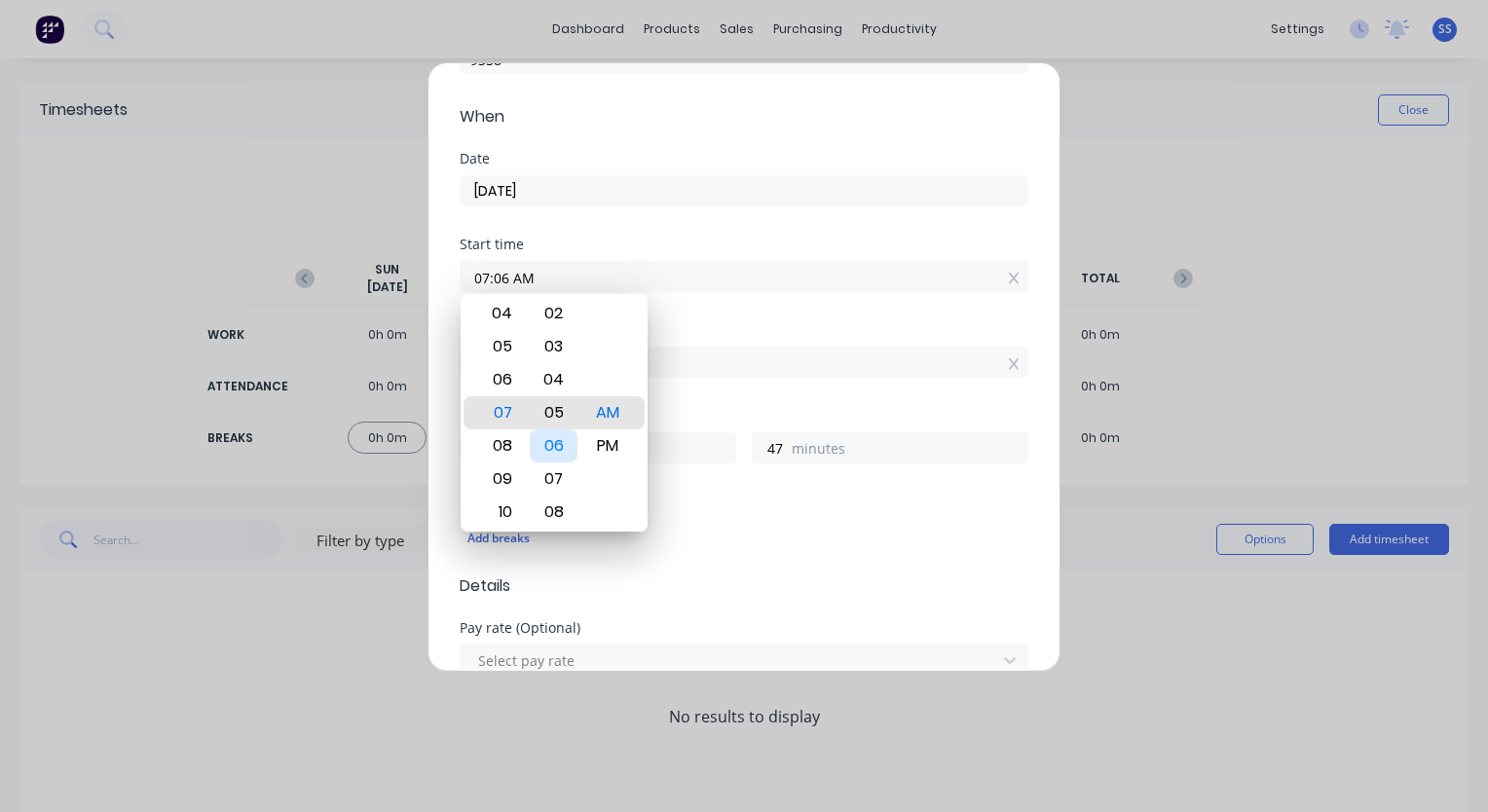
type input "49"
type input "07:01 AM"
type input "52"
click at [555, 381] on div "00" at bounding box center [554, 379] width 48 height 33
type input "07:00 AM"
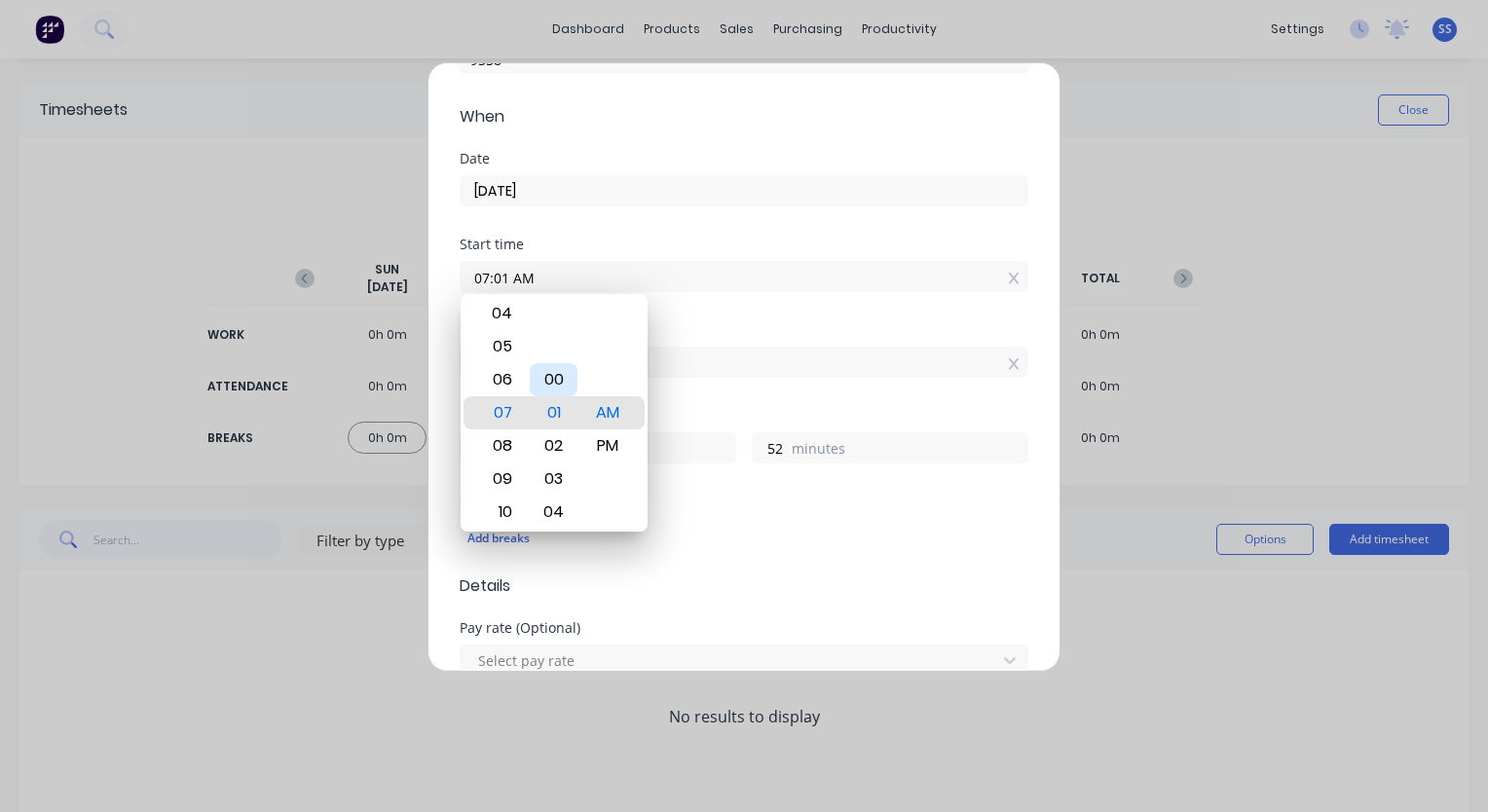
type input "53"
click at [762, 321] on div "Start time 07:00 AM" at bounding box center [744, 280] width 569 height 85
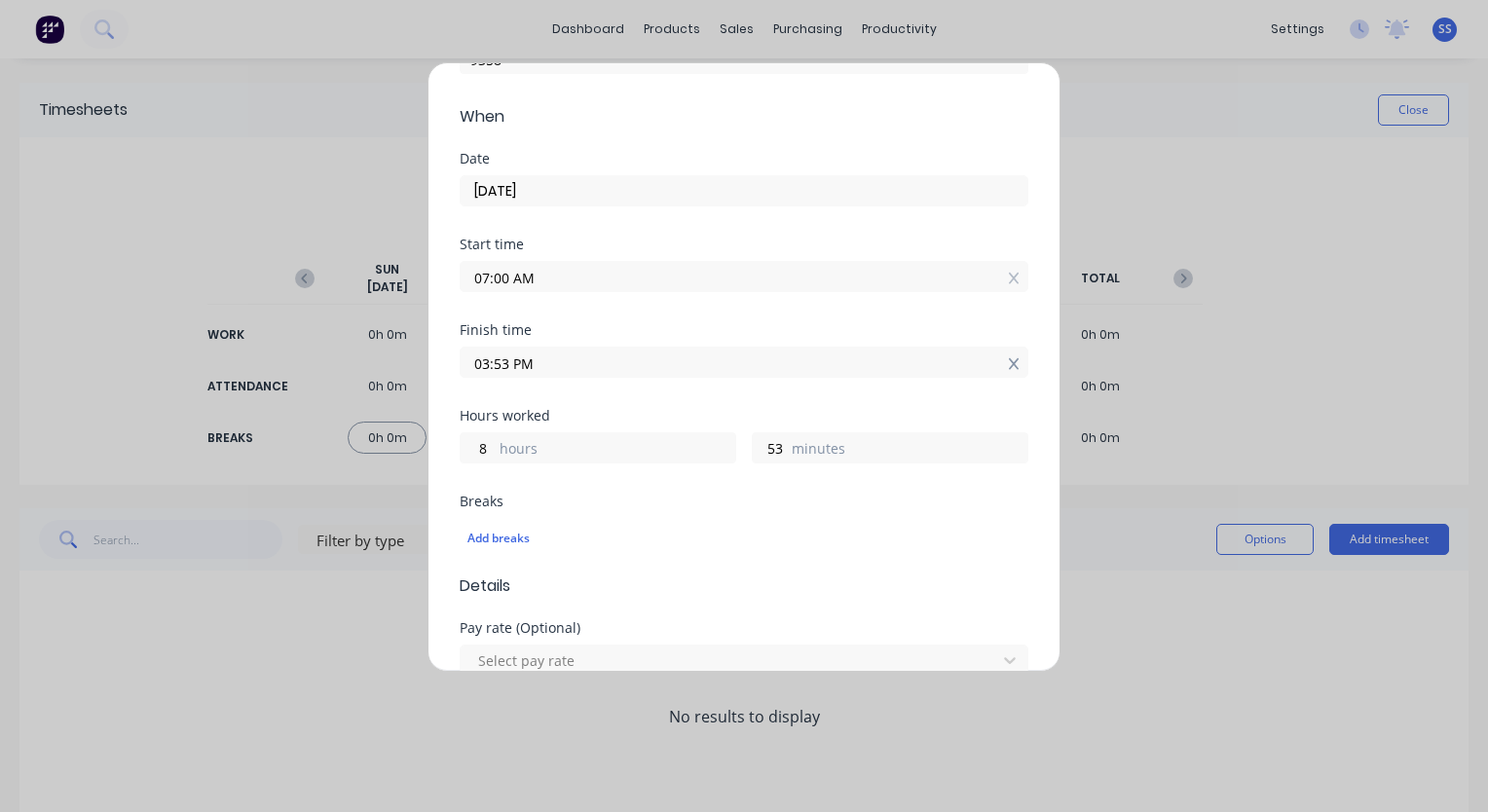
click at [1009, 365] on icon at bounding box center [1013, 364] width 11 height 14
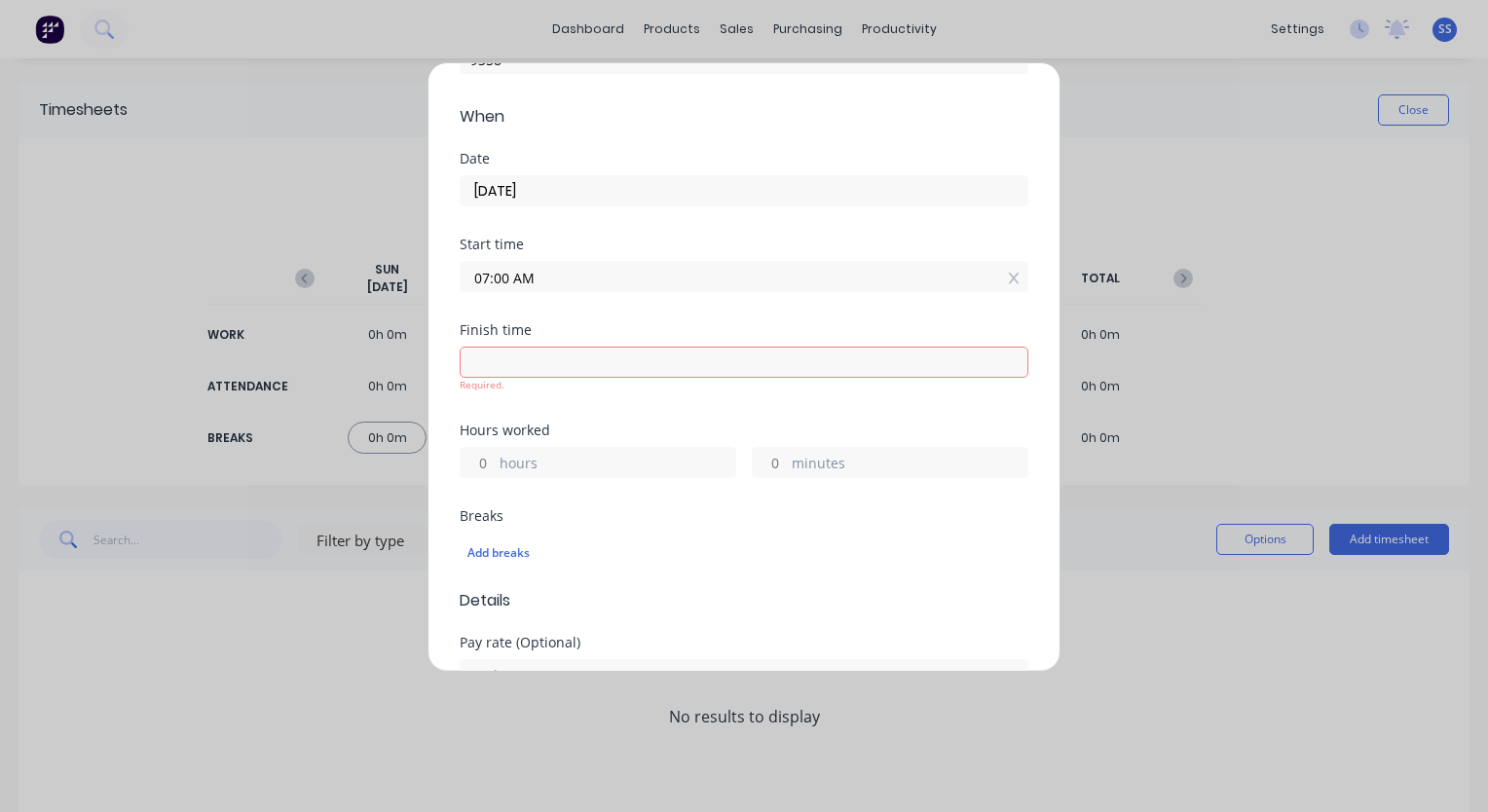
click at [579, 462] on label "hours" at bounding box center [617, 464] width 236 height 25
click at [494, 462] on input "hours" at bounding box center [478, 461] width 34 height 29
type input "7"
type input "02:00 PM"
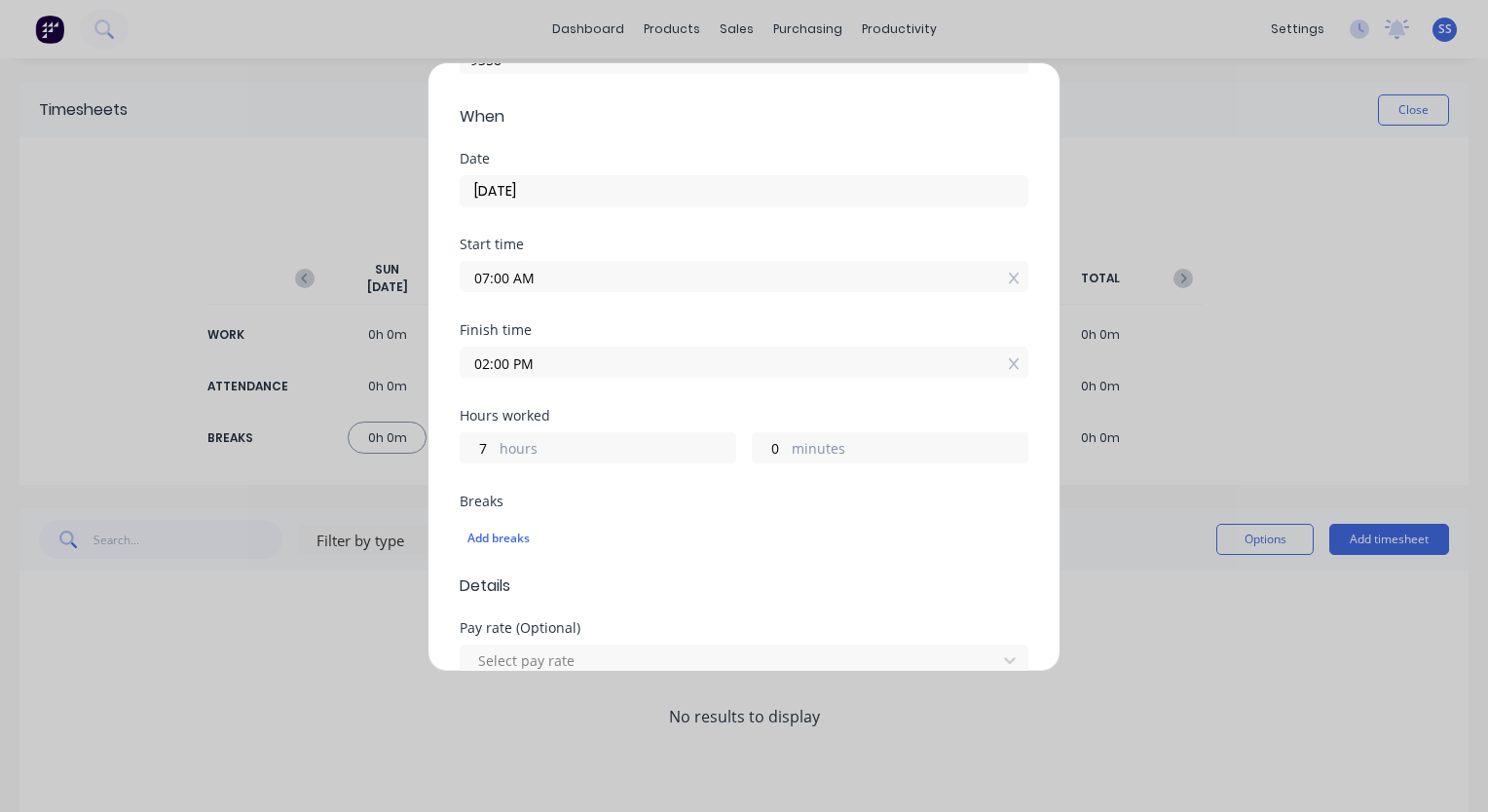
click at [860, 465] on div "Hours worked 7 hours 0 minutes" at bounding box center [744, 452] width 569 height 85
click at [849, 443] on label "minutes" at bounding box center [909, 450] width 236 height 25
click at [787, 443] on input "0" at bounding box center [770, 447] width 34 height 29
type input "036"
type input "02:36 PM"
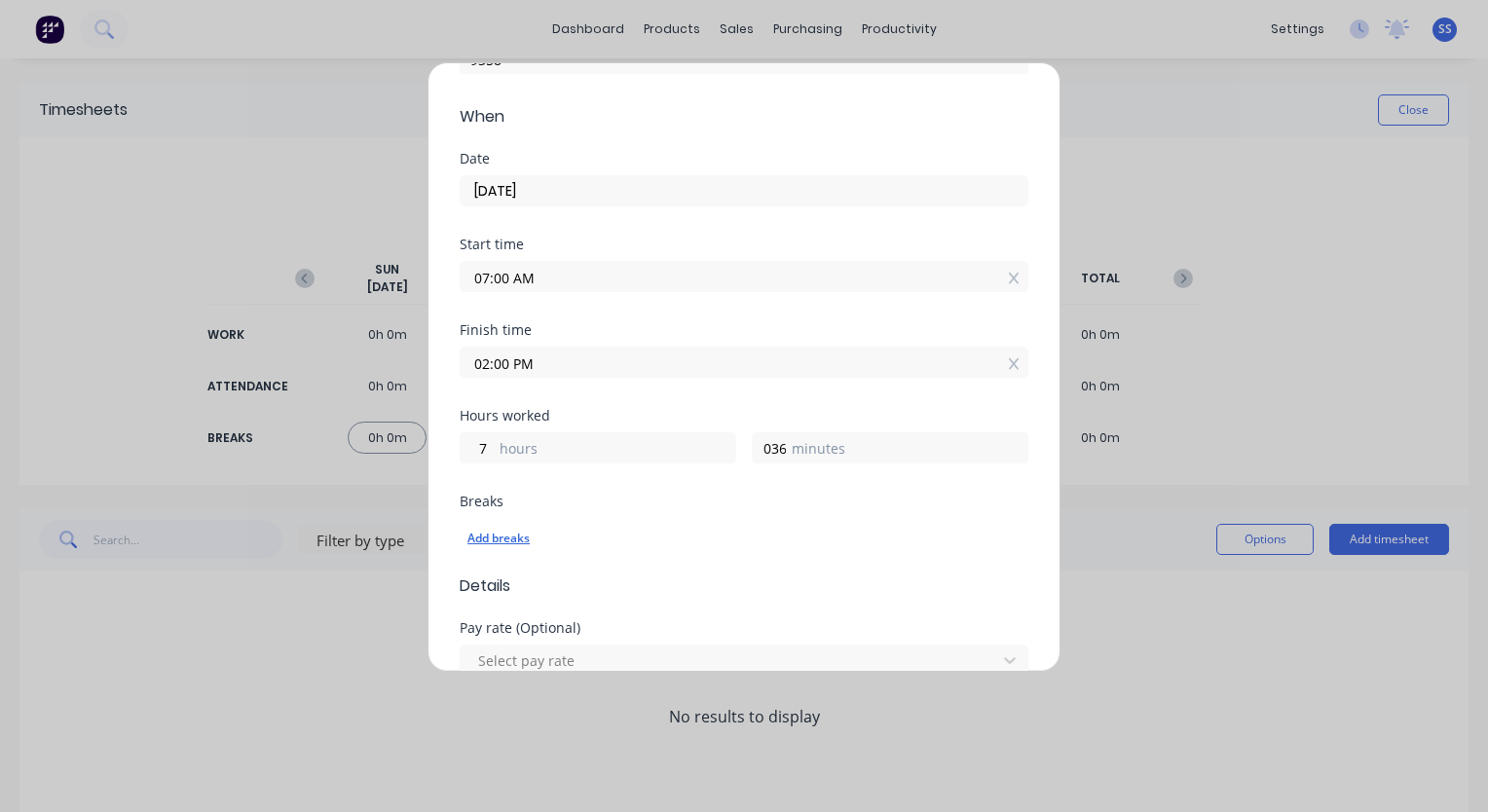
type input "36"
click at [833, 543] on div "Add breaks" at bounding box center [744, 539] width 553 height 26
click at [619, 478] on div "Hours worked 7 hours 36 minutes" at bounding box center [744, 452] width 569 height 85
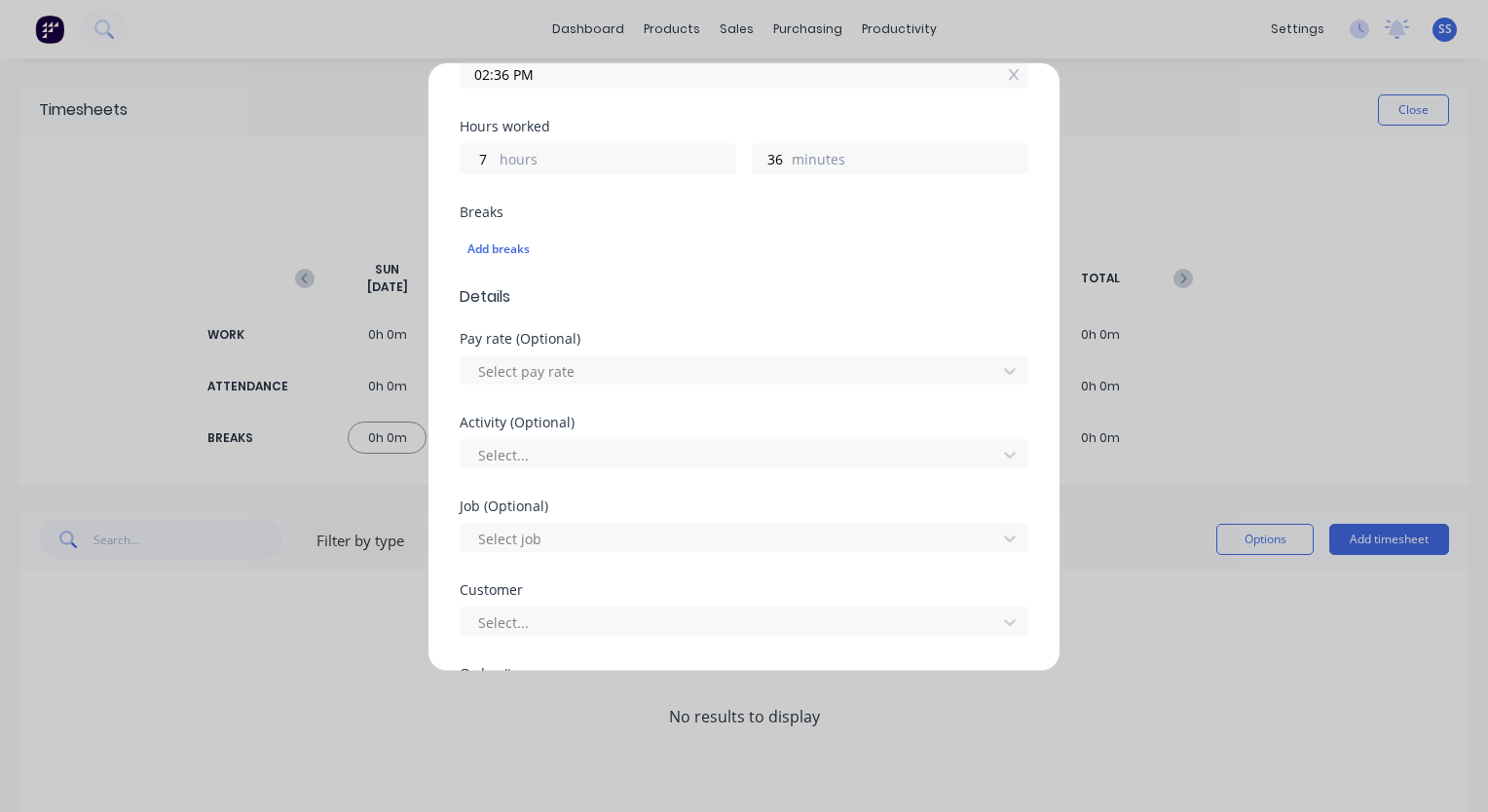
scroll to position [486, 0]
click at [1000, 361] on icon at bounding box center [1010, 368] width 20 height 20
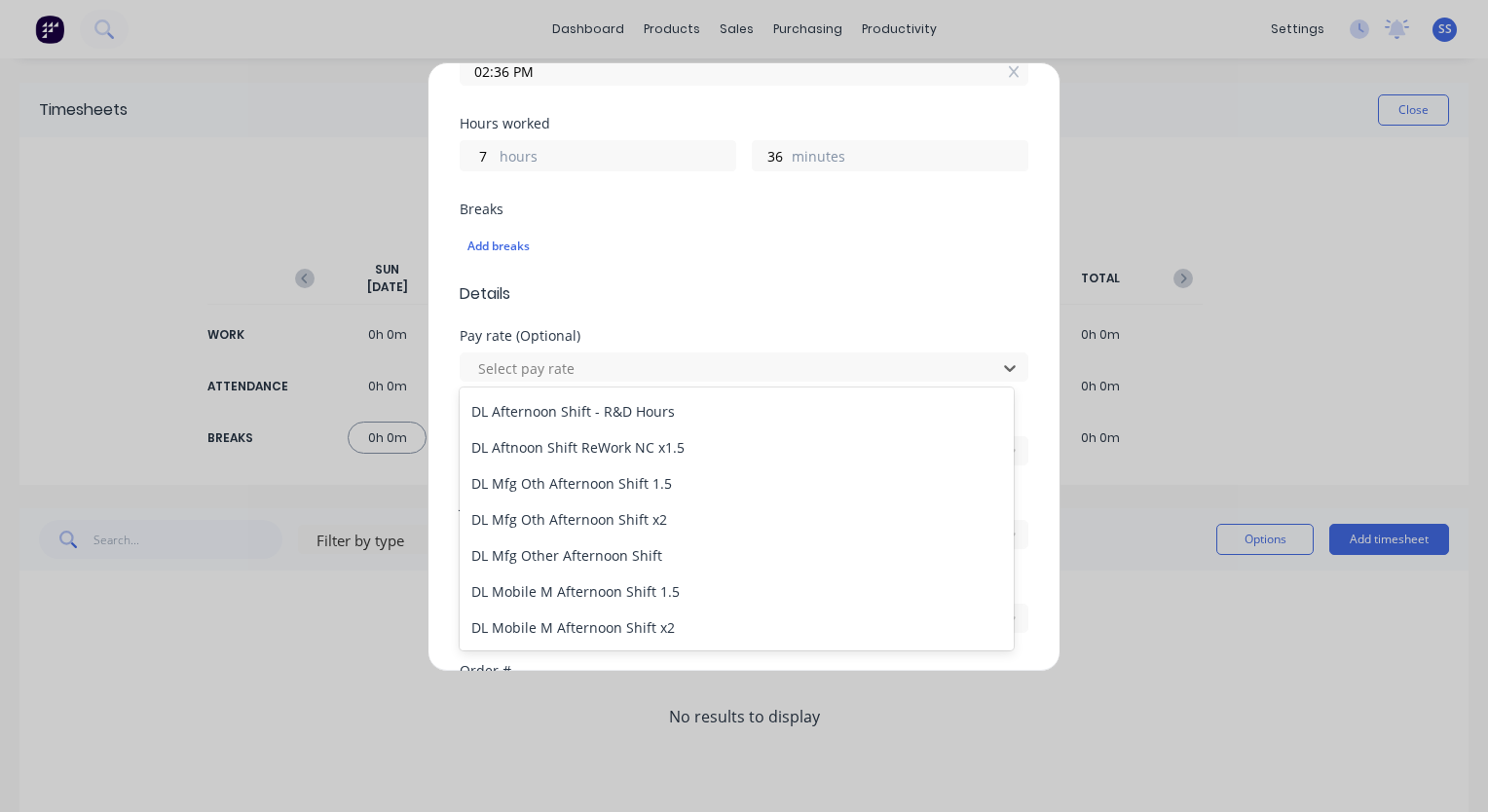
scroll to position [2229, 0]
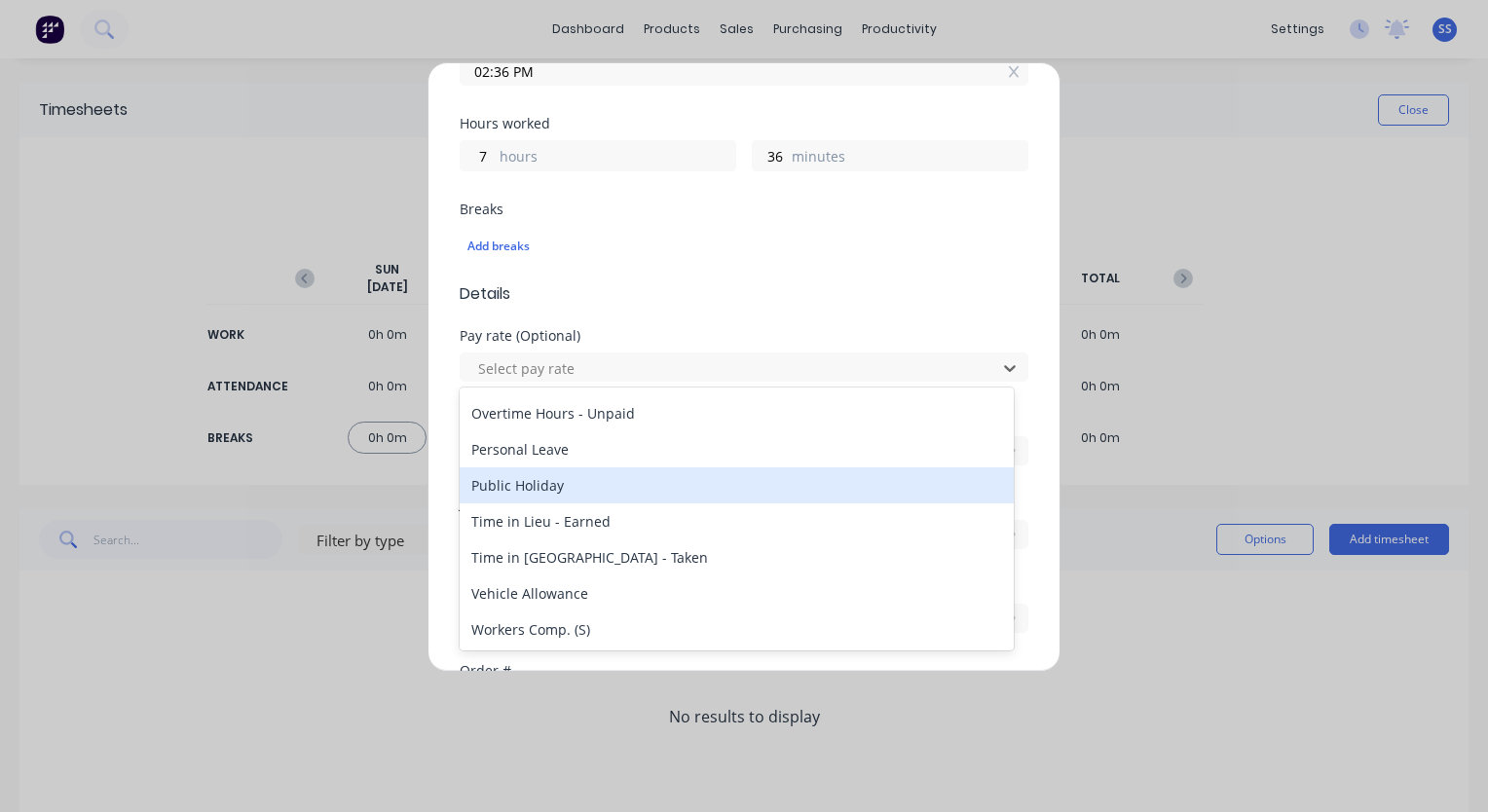
click at [677, 486] on div "Public Holiday" at bounding box center [736, 485] width 554 height 36
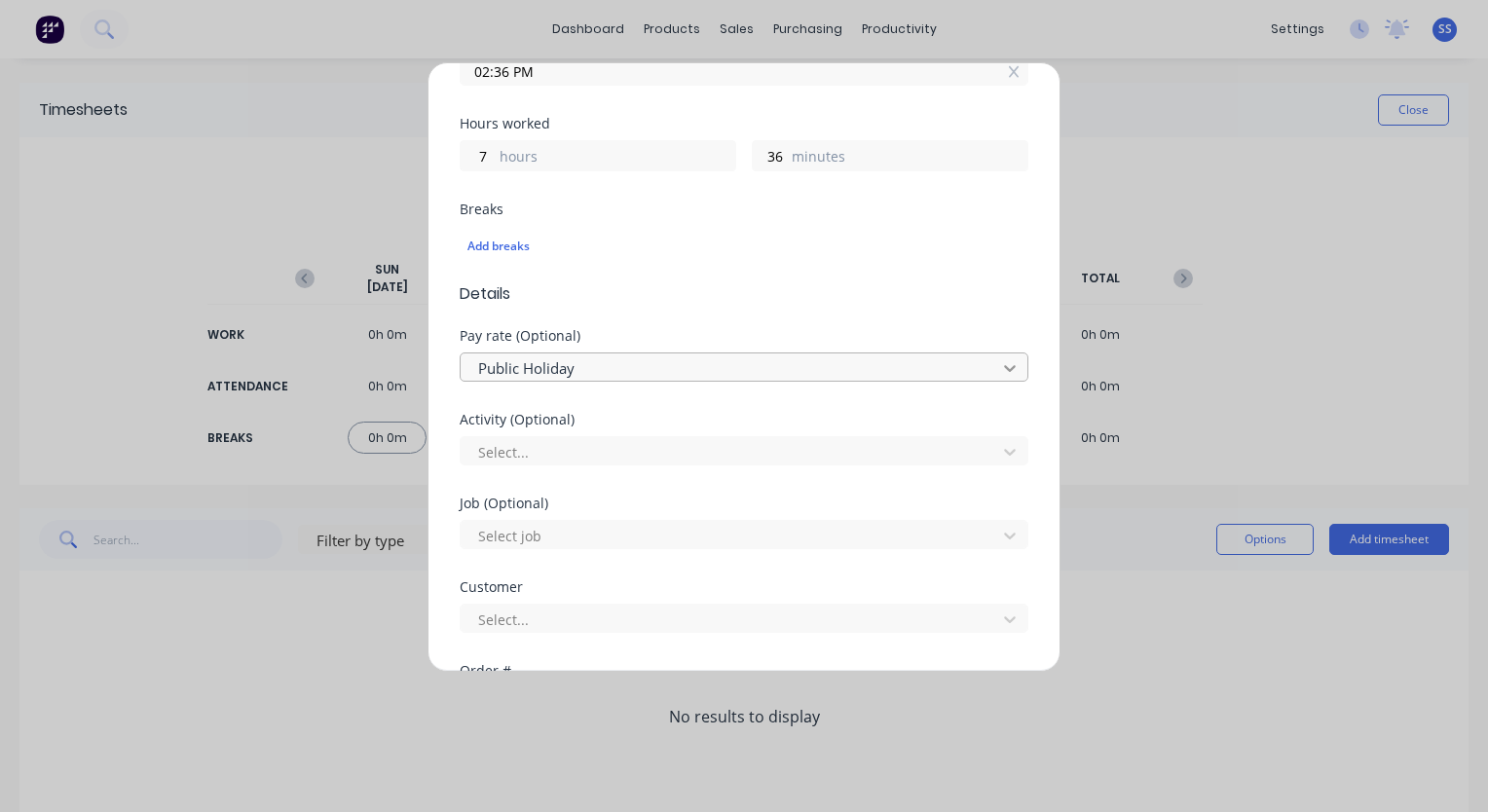
click at [1000, 360] on icon at bounding box center [1010, 368] width 20 height 20
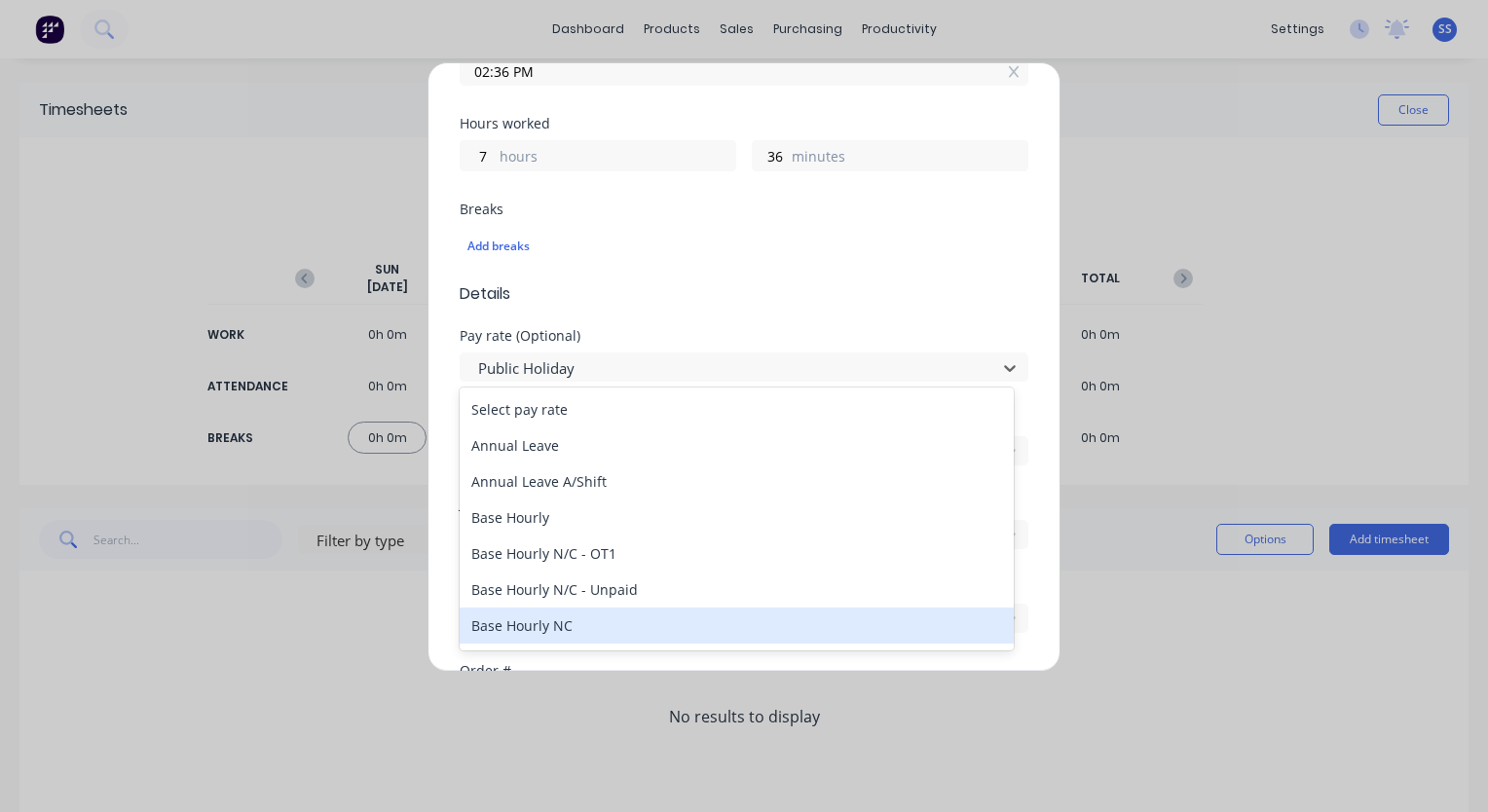
click at [575, 617] on div "Base Hourly NC" at bounding box center [736, 625] width 554 height 36
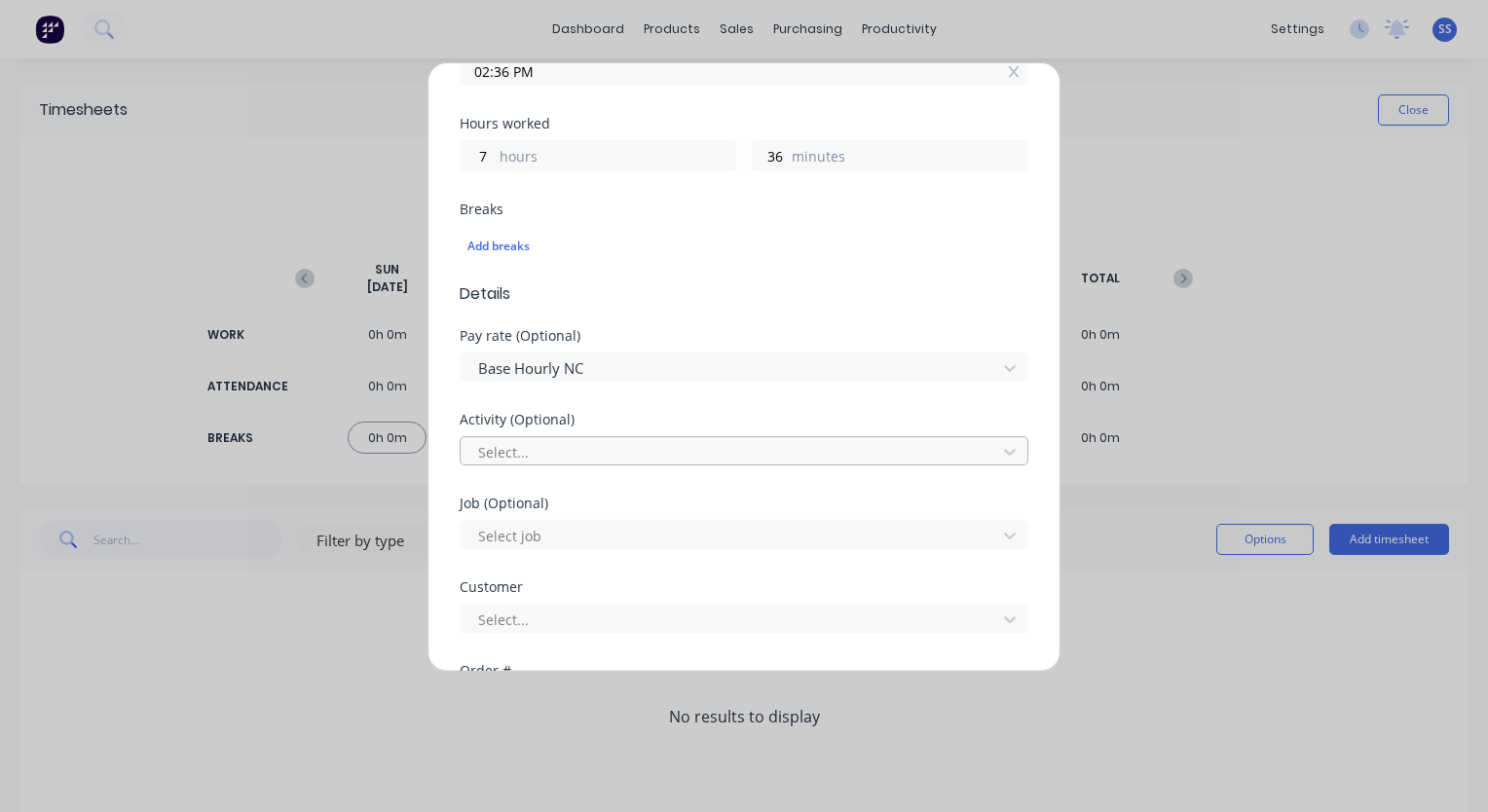
click at [758, 444] on div at bounding box center [731, 452] width 510 height 25
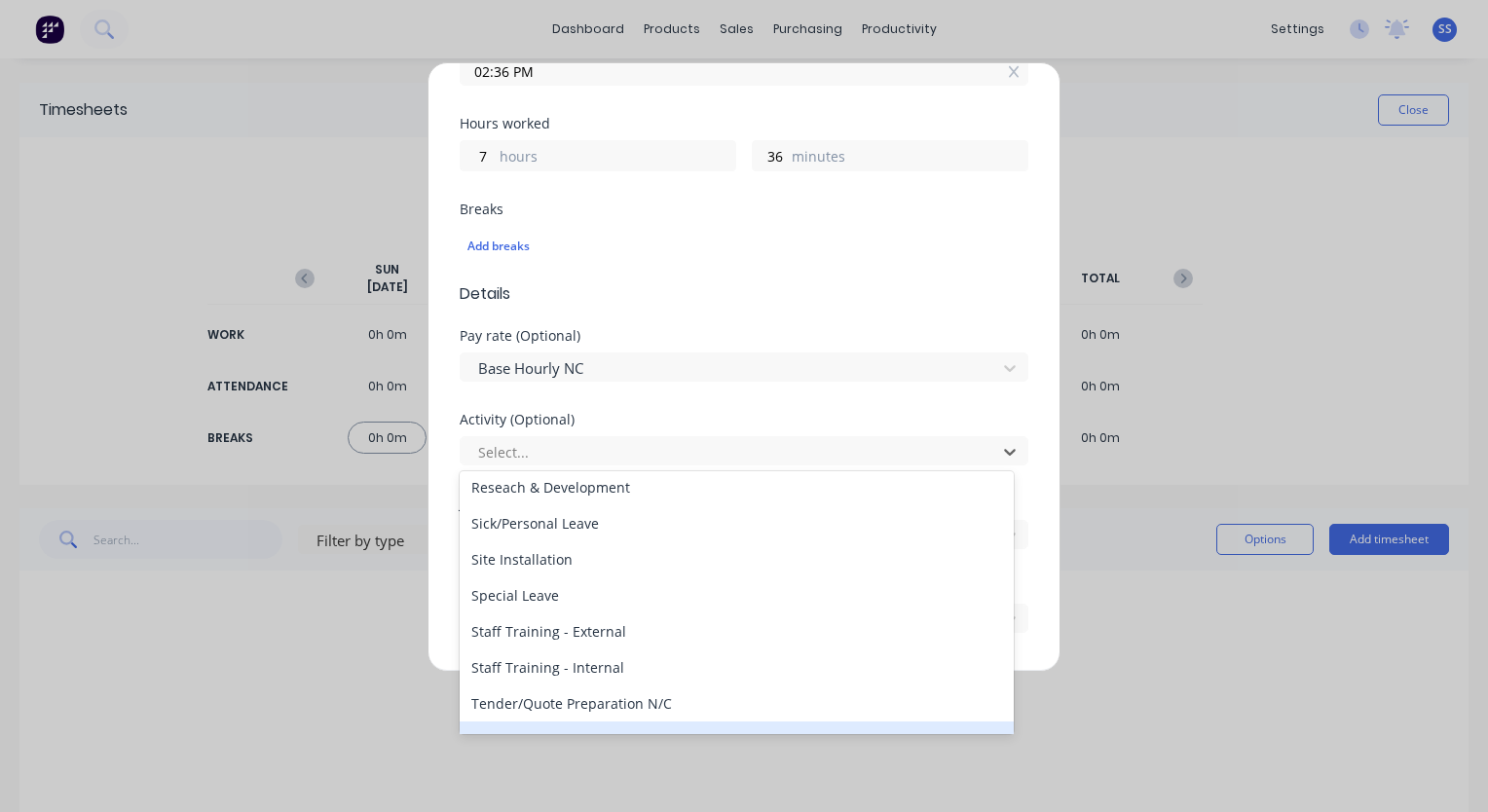
scroll to position [584, 0]
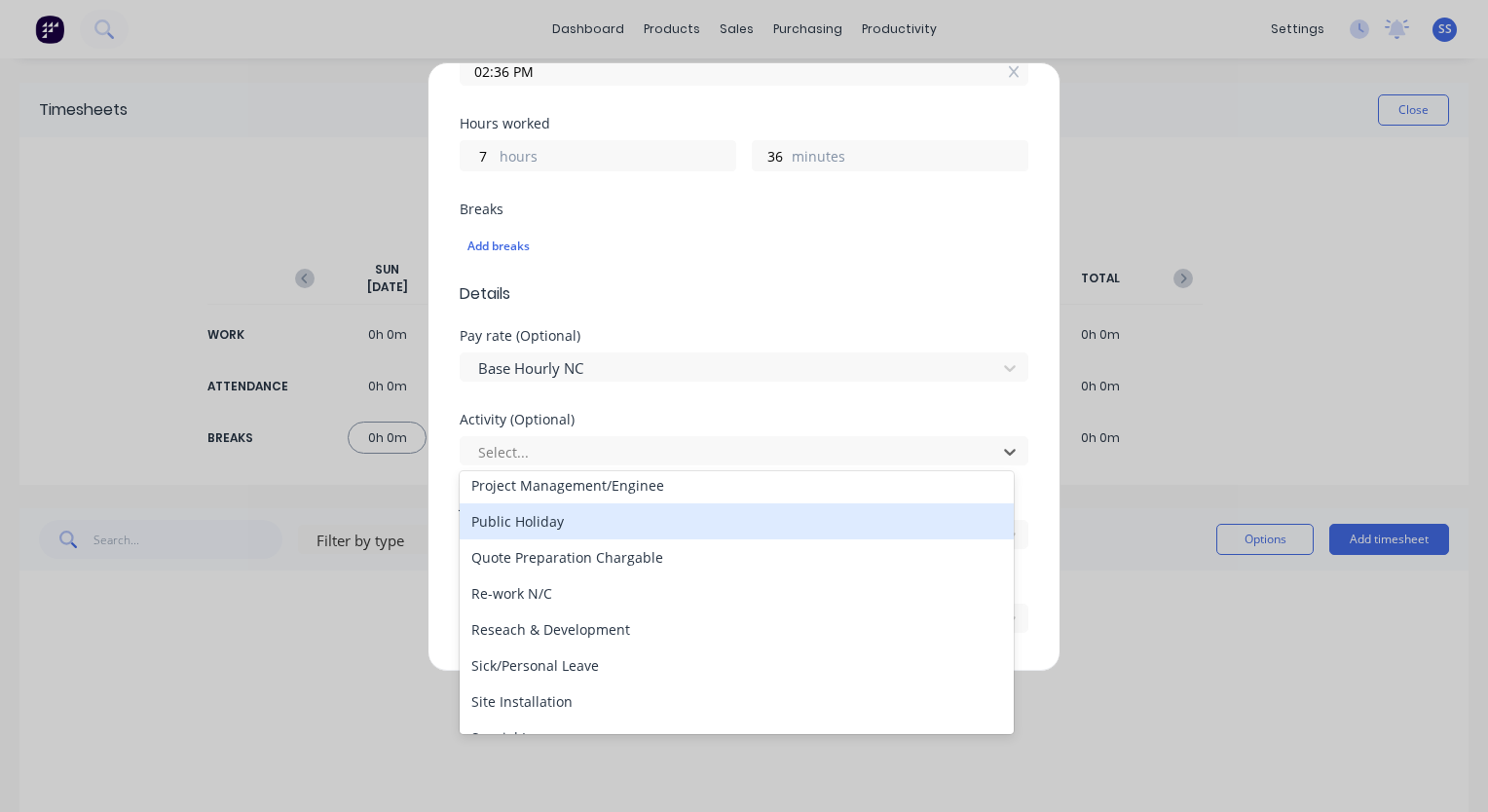
click at [691, 527] on div "Public Holiday" at bounding box center [736, 521] width 554 height 36
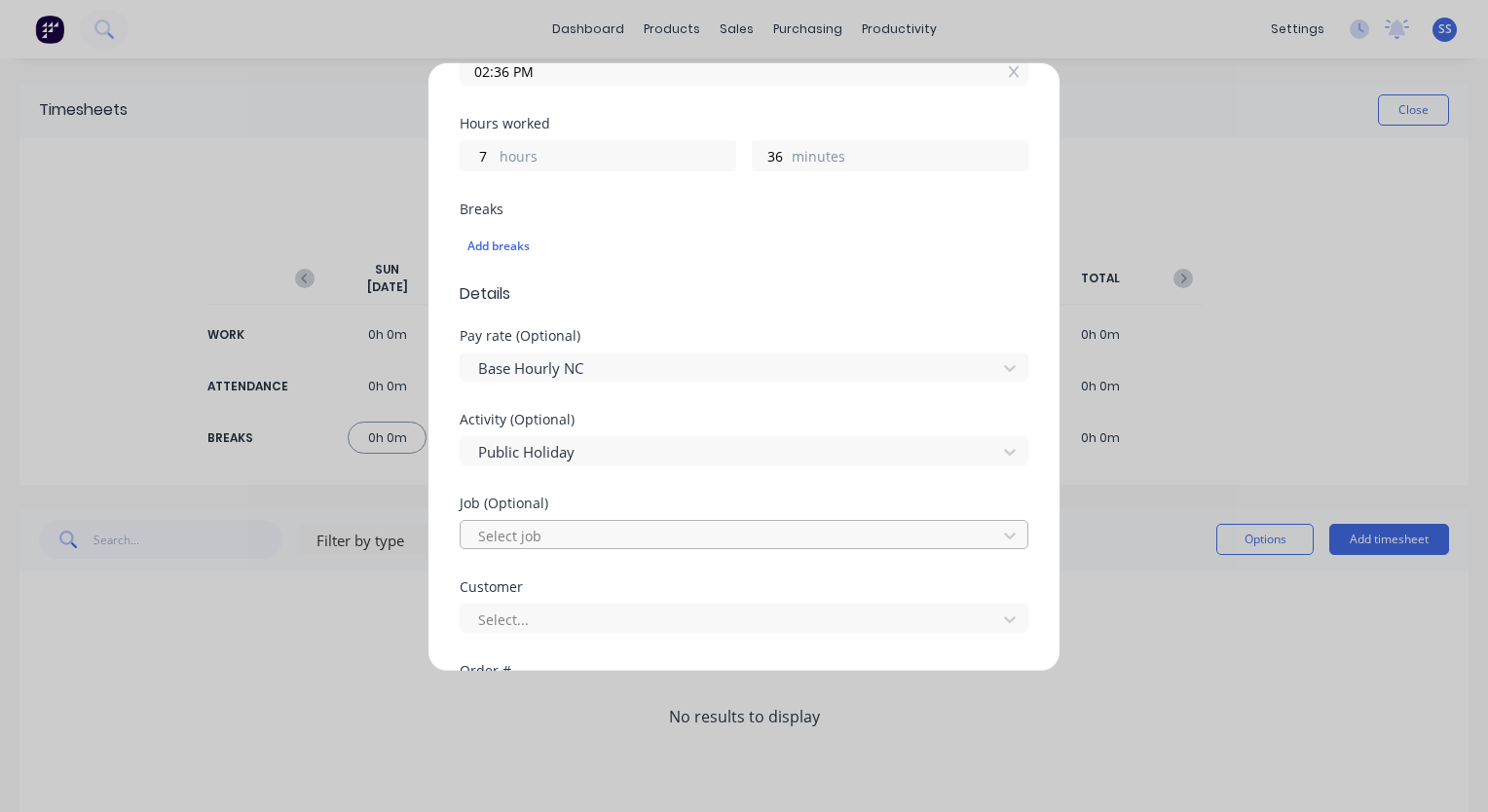
click at [718, 528] on div at bounding box center [731, 536] width 510 height 25
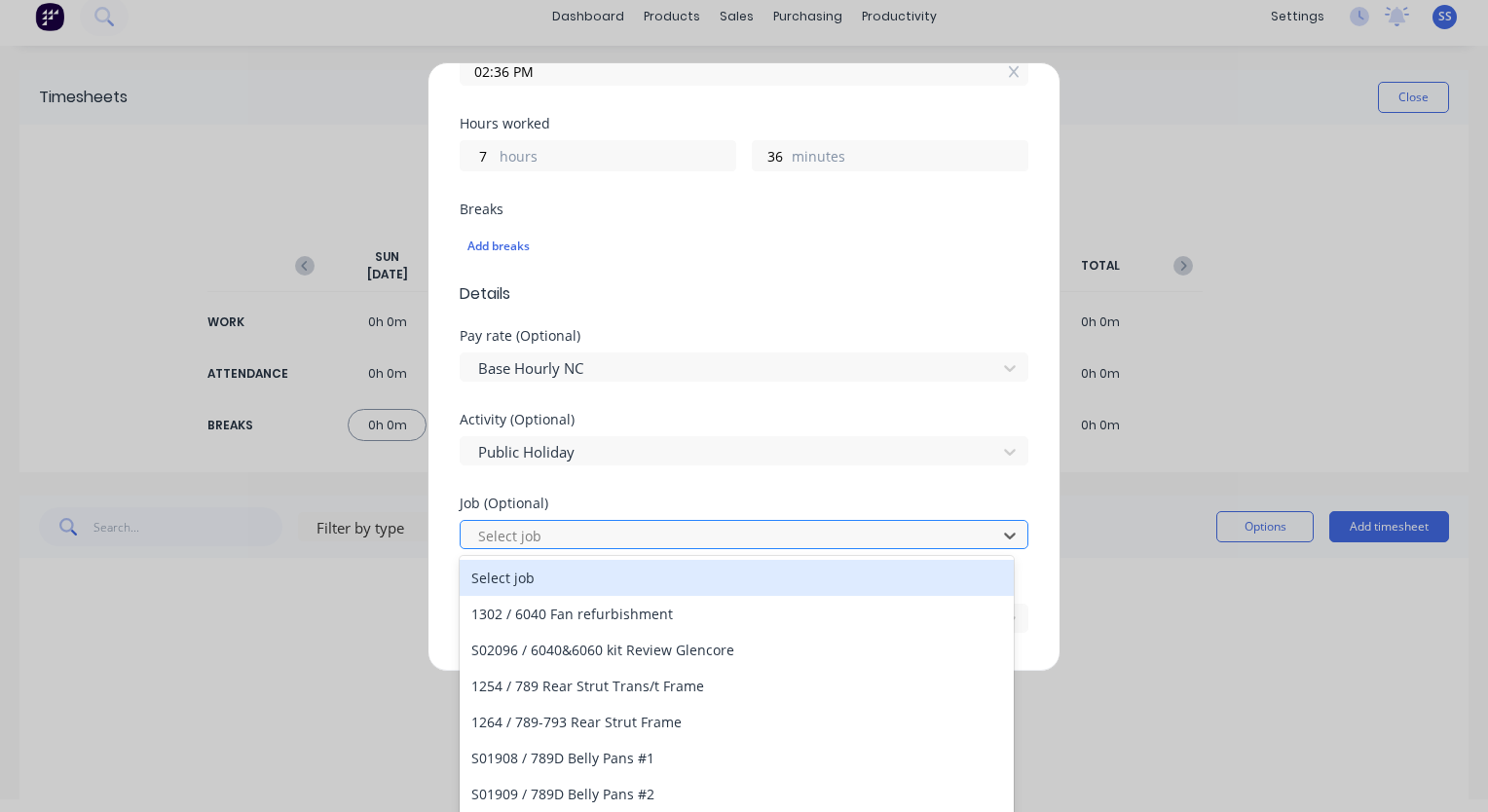
scroll to position [14, 0]
click at [718, 528] on div at bounding box center [731, 536] width 510 height 25
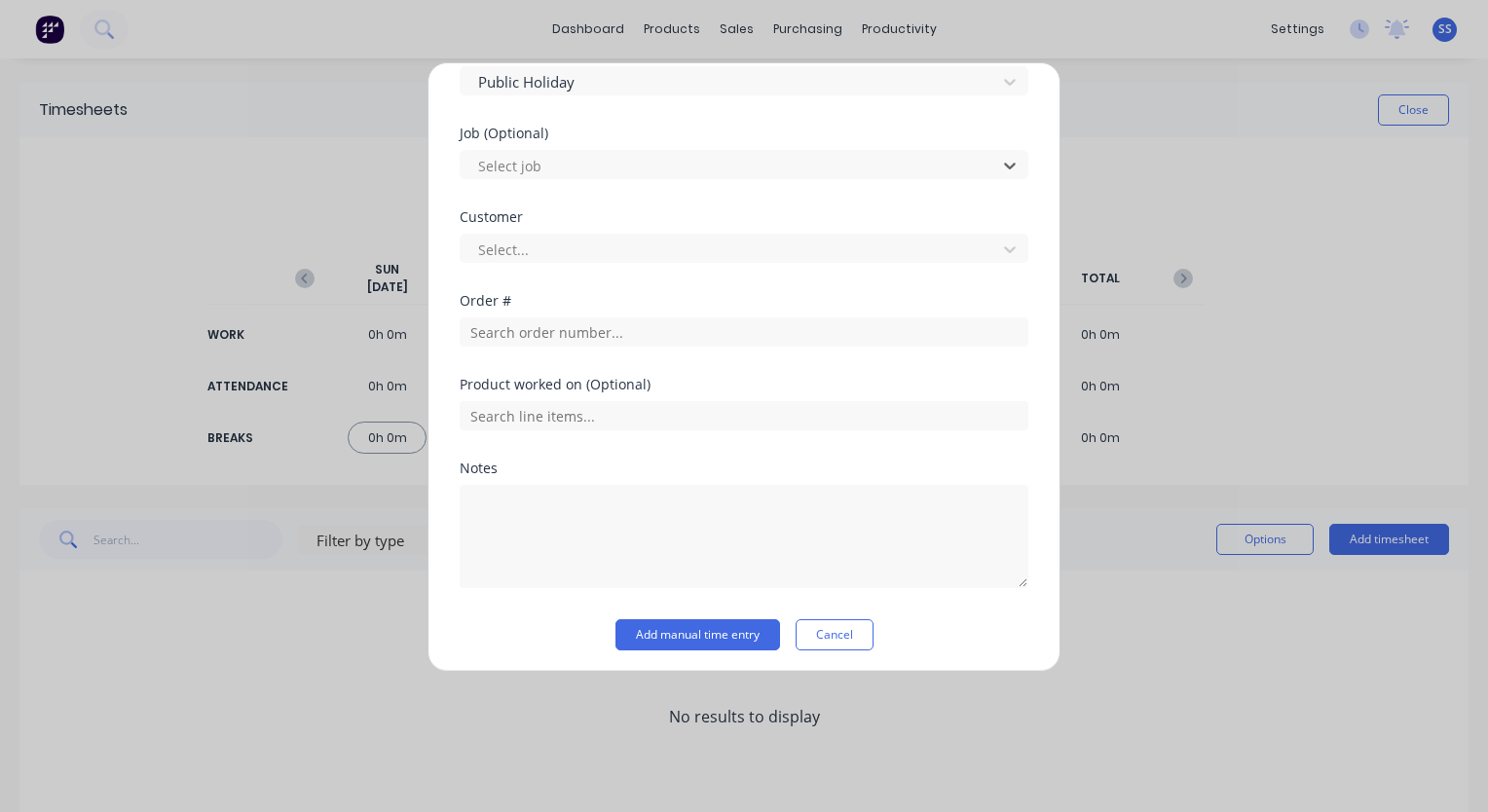
scroll to position [861, 0]
click at [698, 629] on button "Add manual time entry" at bounding box center [697, 630] width 164 height 31
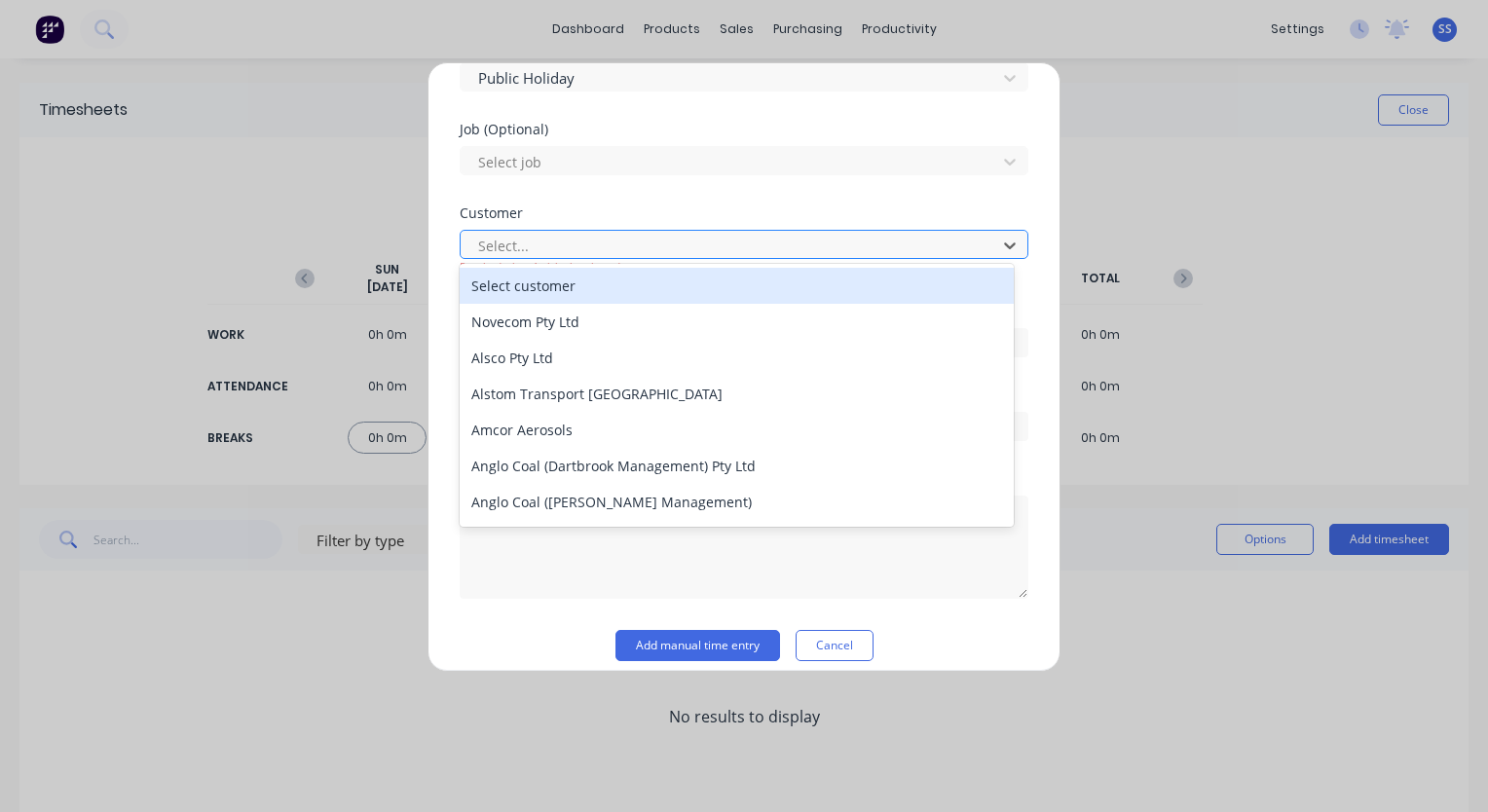
click at [764, 241] on div at bounding box center [731, 246] width 510 height 25
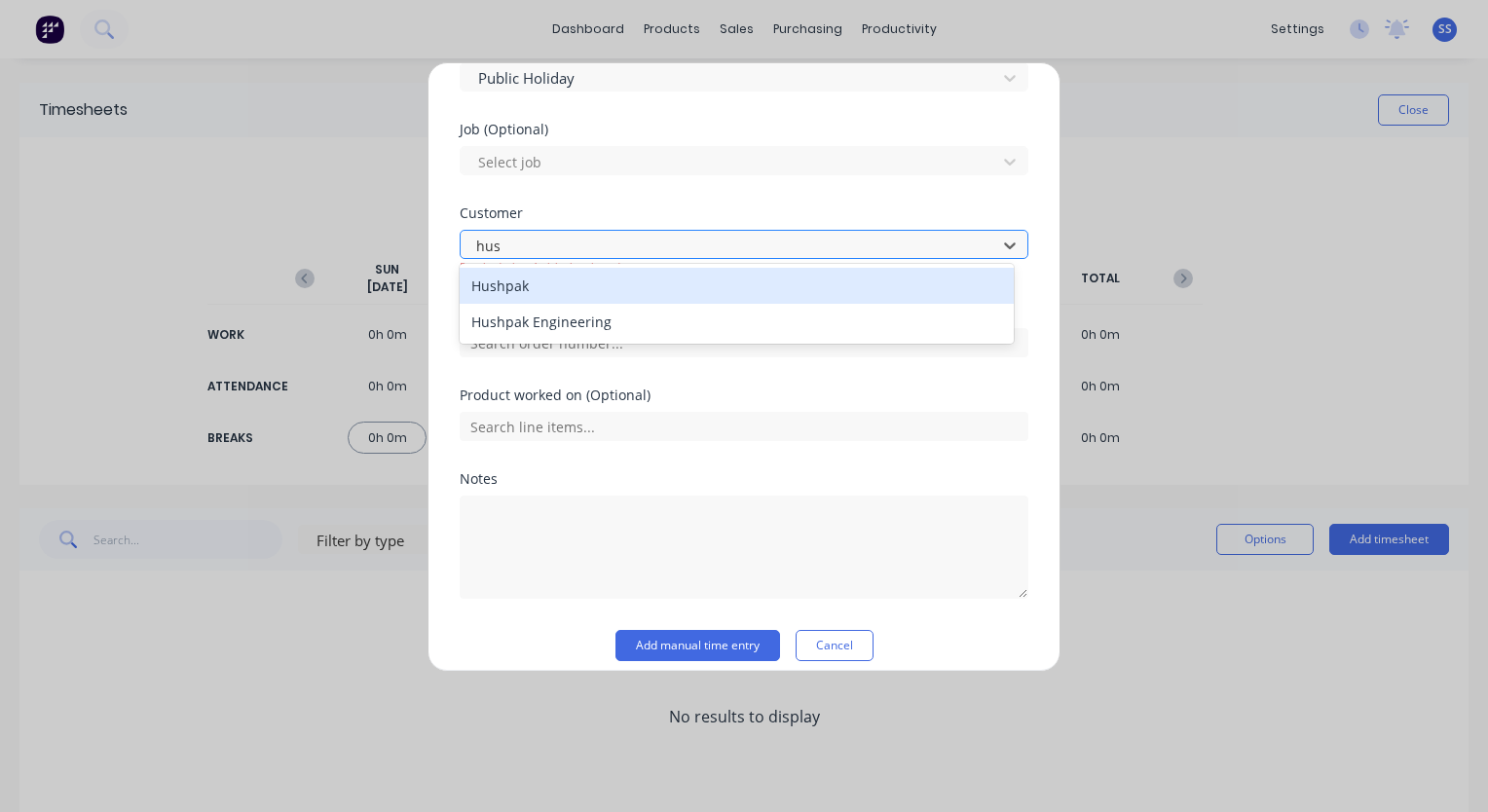
type input "hush"
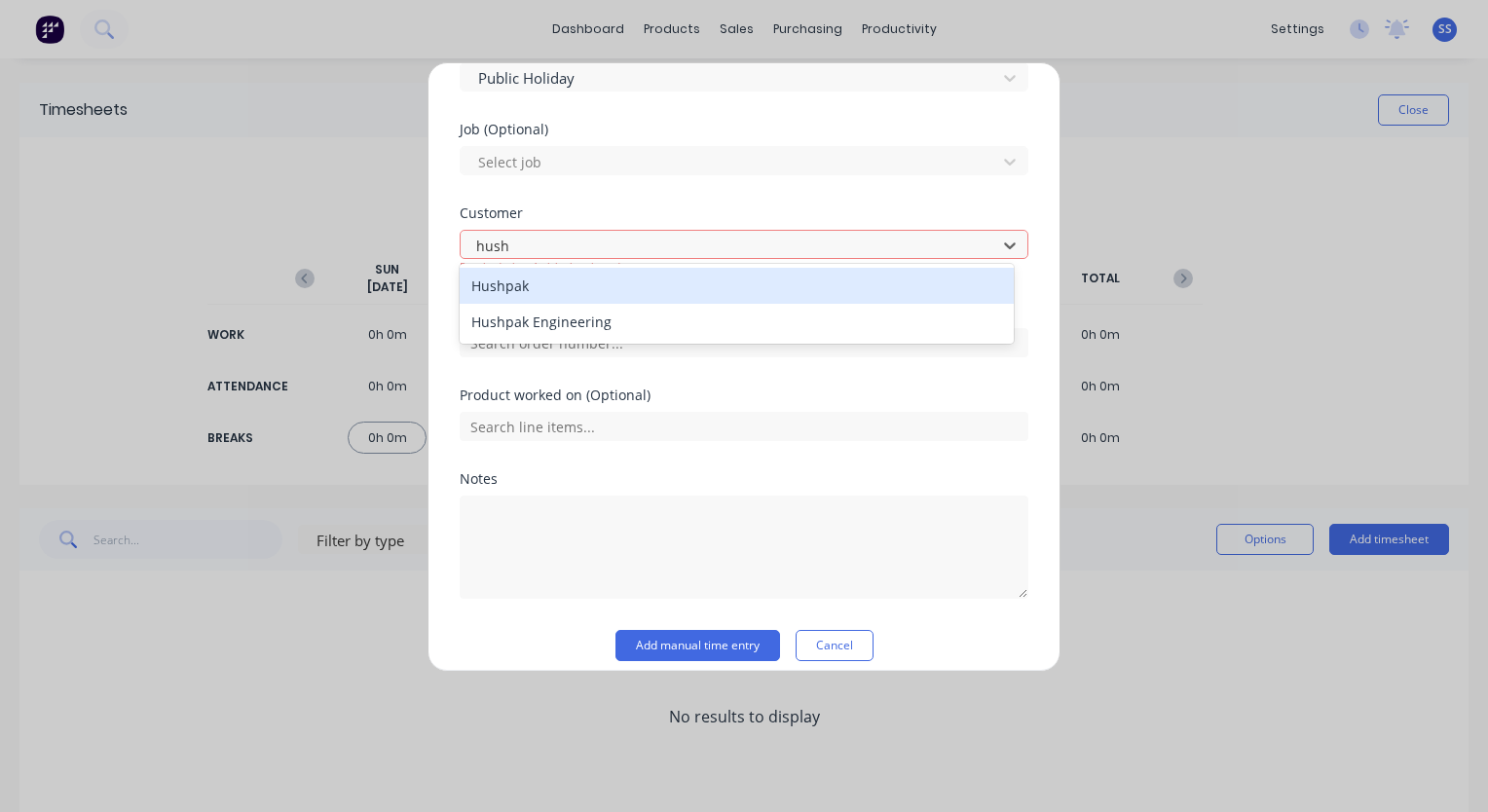
click at [749, 287] on div "Hushpak" at bounding box center [736, 285] width 554 height 36
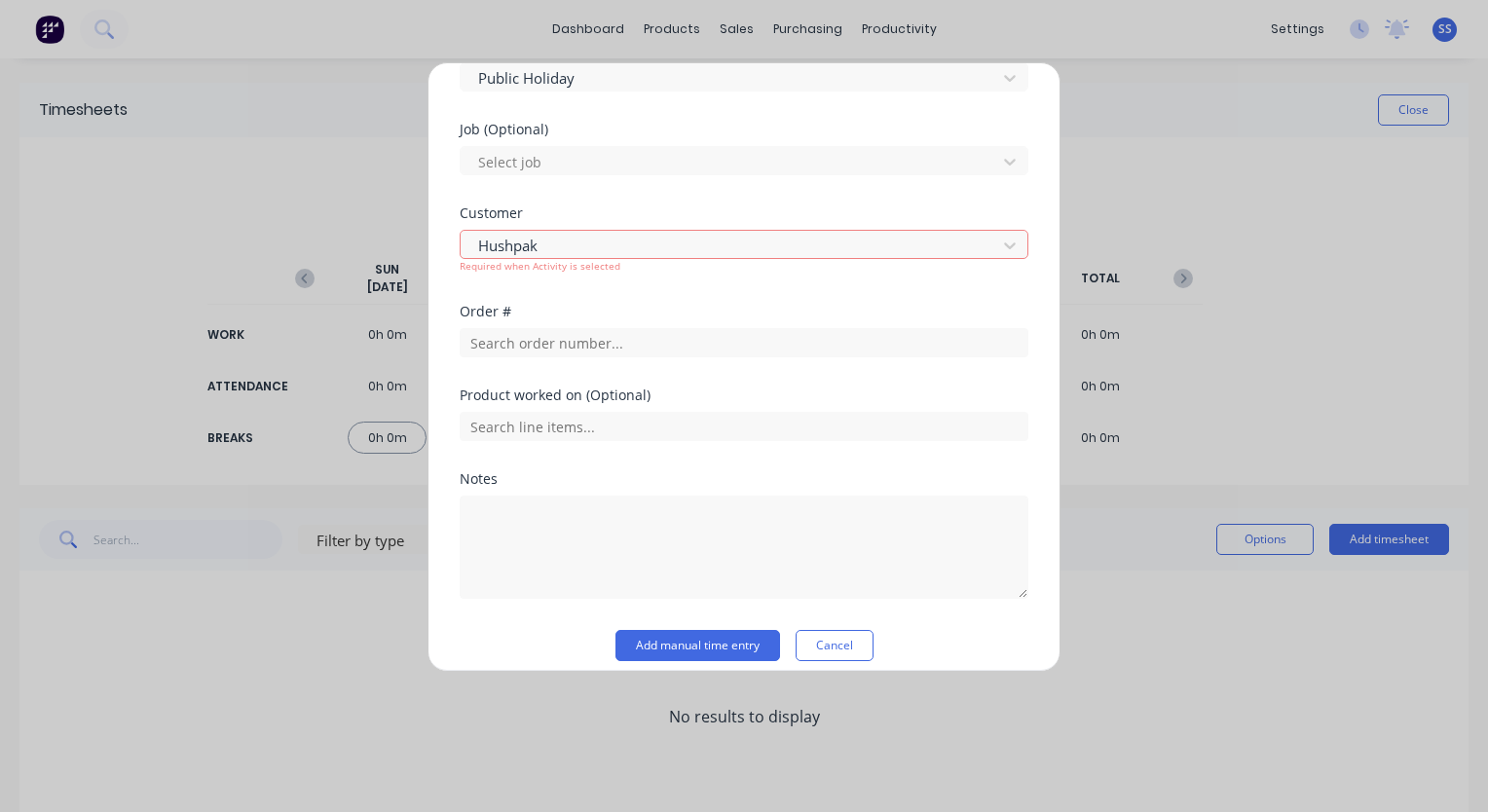
click at [705, 285] on div "Customer Hushpak Required when Activity is selected" at bounding box center [744, 254] width 569 height 98
click at [706, 653] on button "Add manual time entry" at bounding box center [697, 645] width 164 height 31
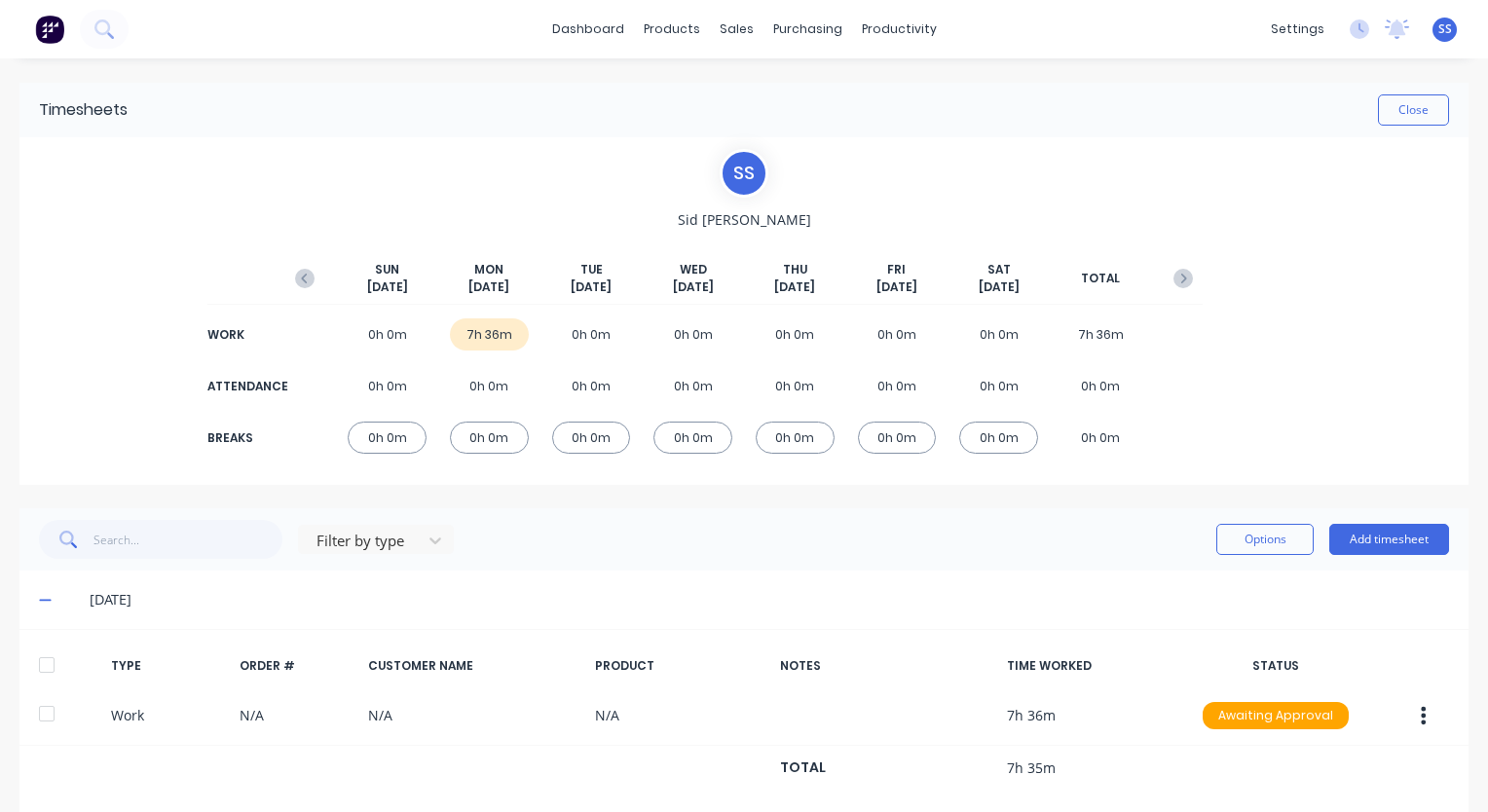
click at [48, 601] on icon at bounding box center [45, 600] width 13 height 14
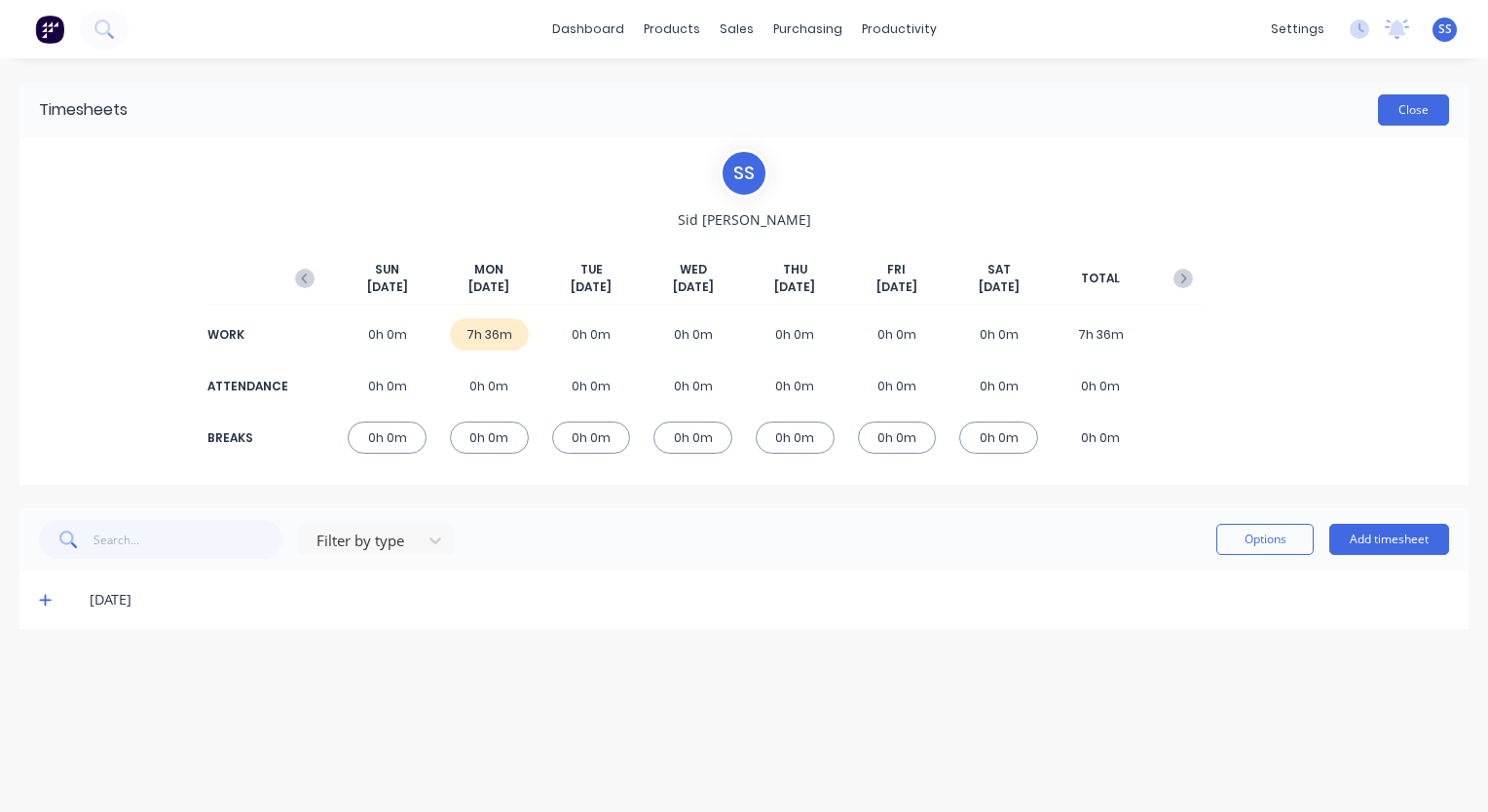
click at [1398, 113] on button "Close" at bounding box center [1414, 109] width 71 height 31
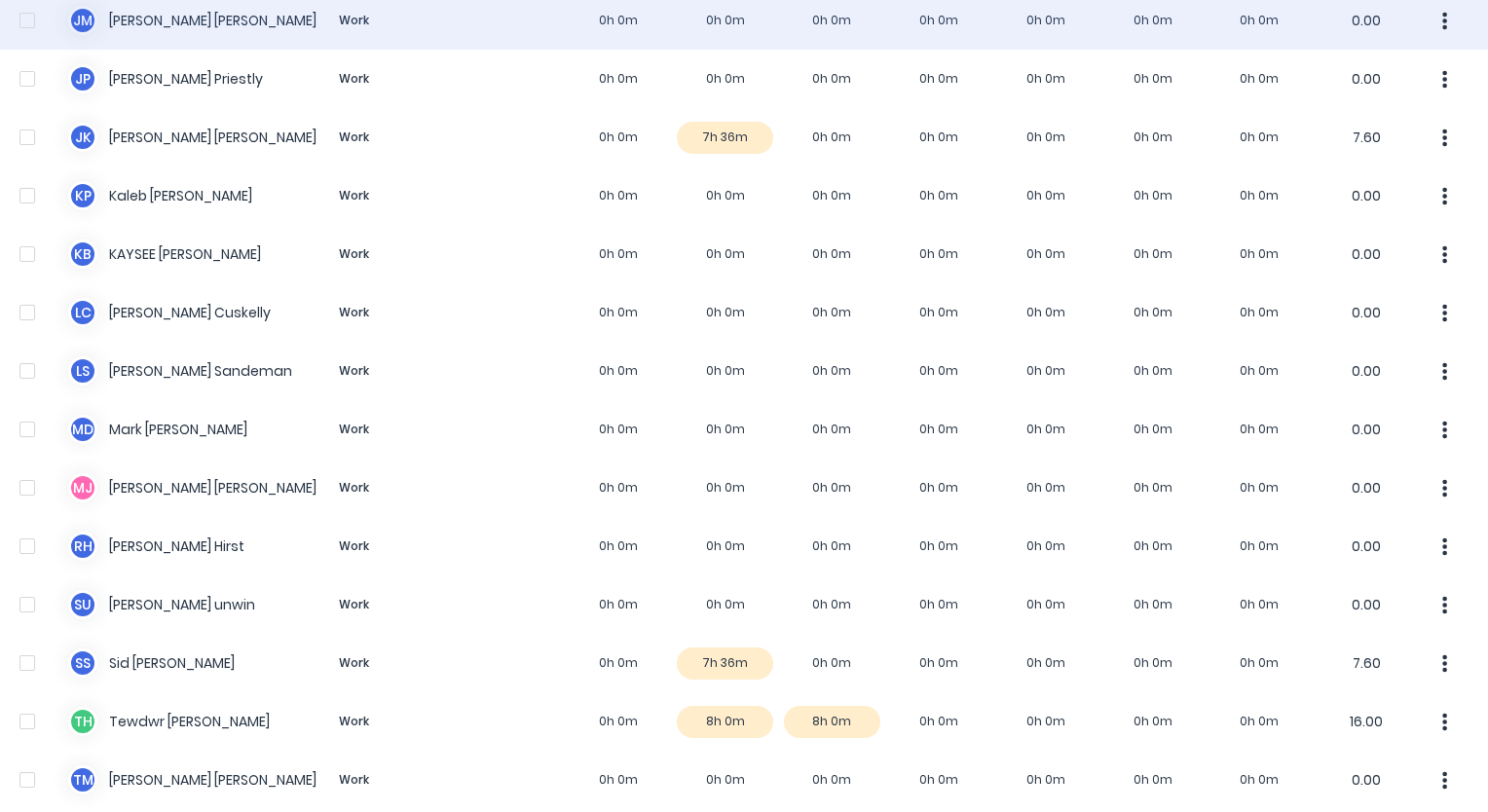
scroll to position [1266, 0]
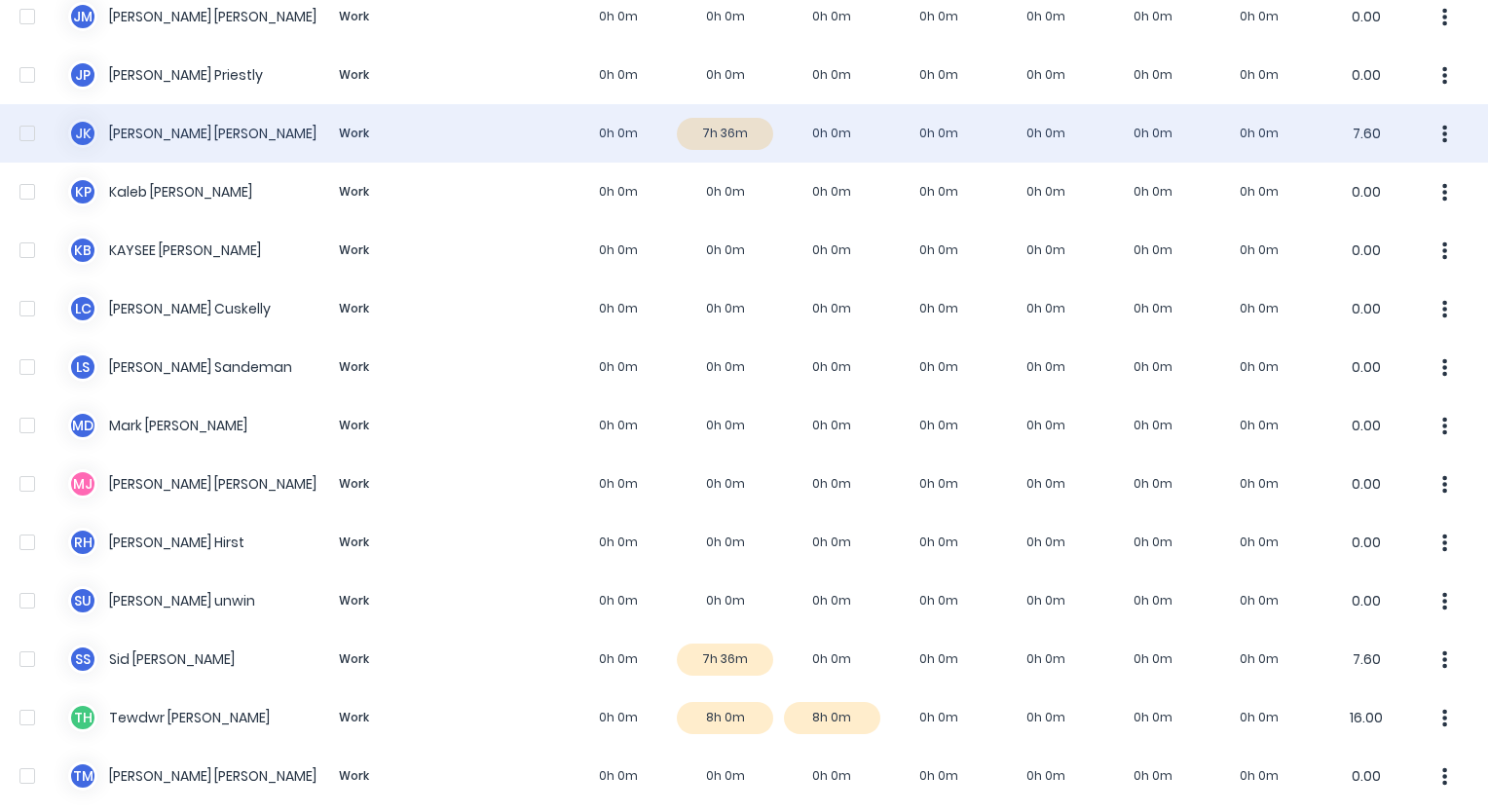
click at [188, 131] on div "J K [PERSON_NAME] Work 0h 0m 7h 36m 0h 0m 0h 0m 0h 0m 0h 0m 0h 0m 7.60" at bounding box center [744, 133] width 1488 height 58
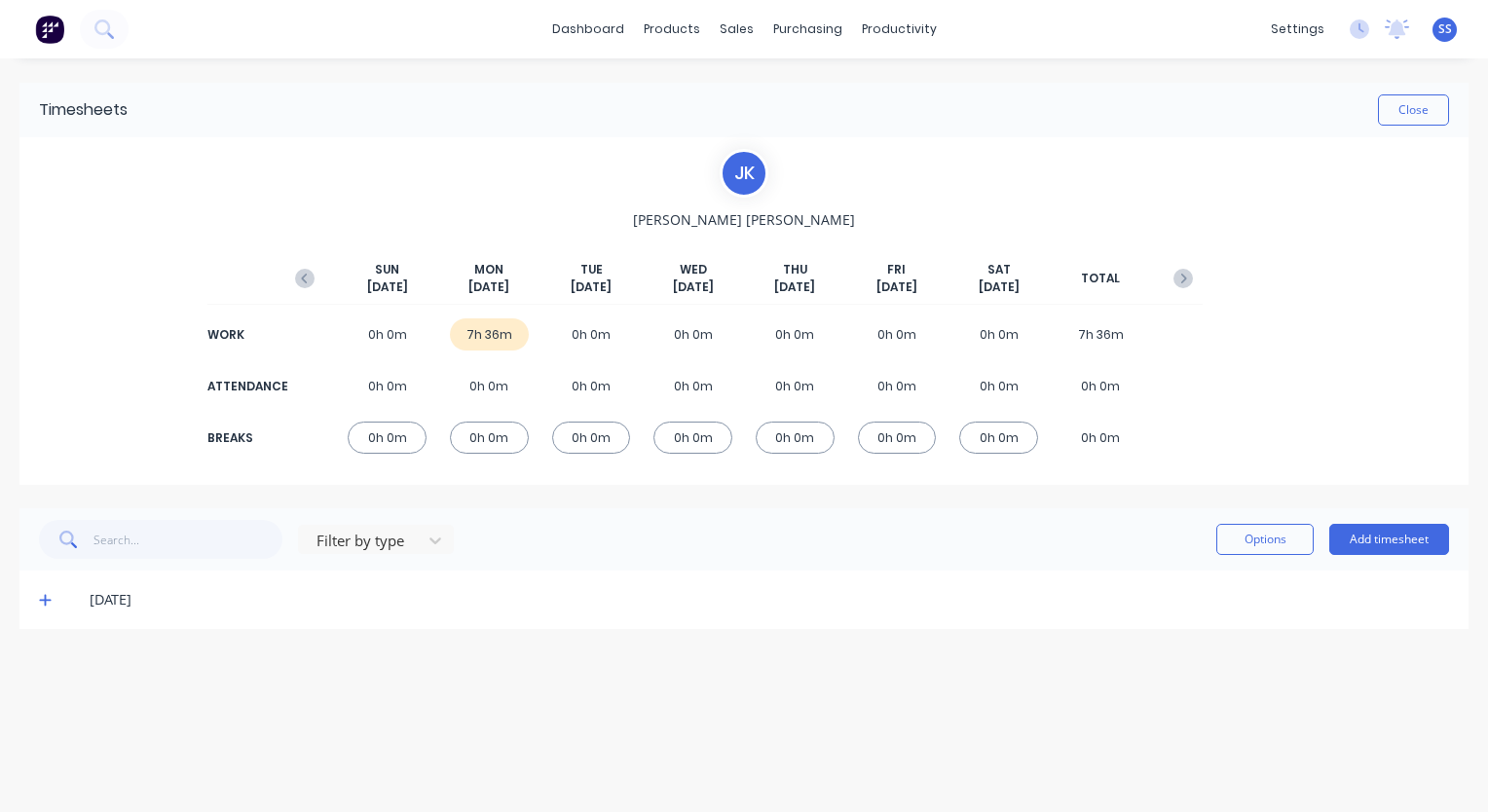
click at [37, 597] on div "[DATE]" at bounding box center [744, 599] width 1449 height 58
click at [47, 601] on icon at bounding box center [45, 600] width 13 height 14
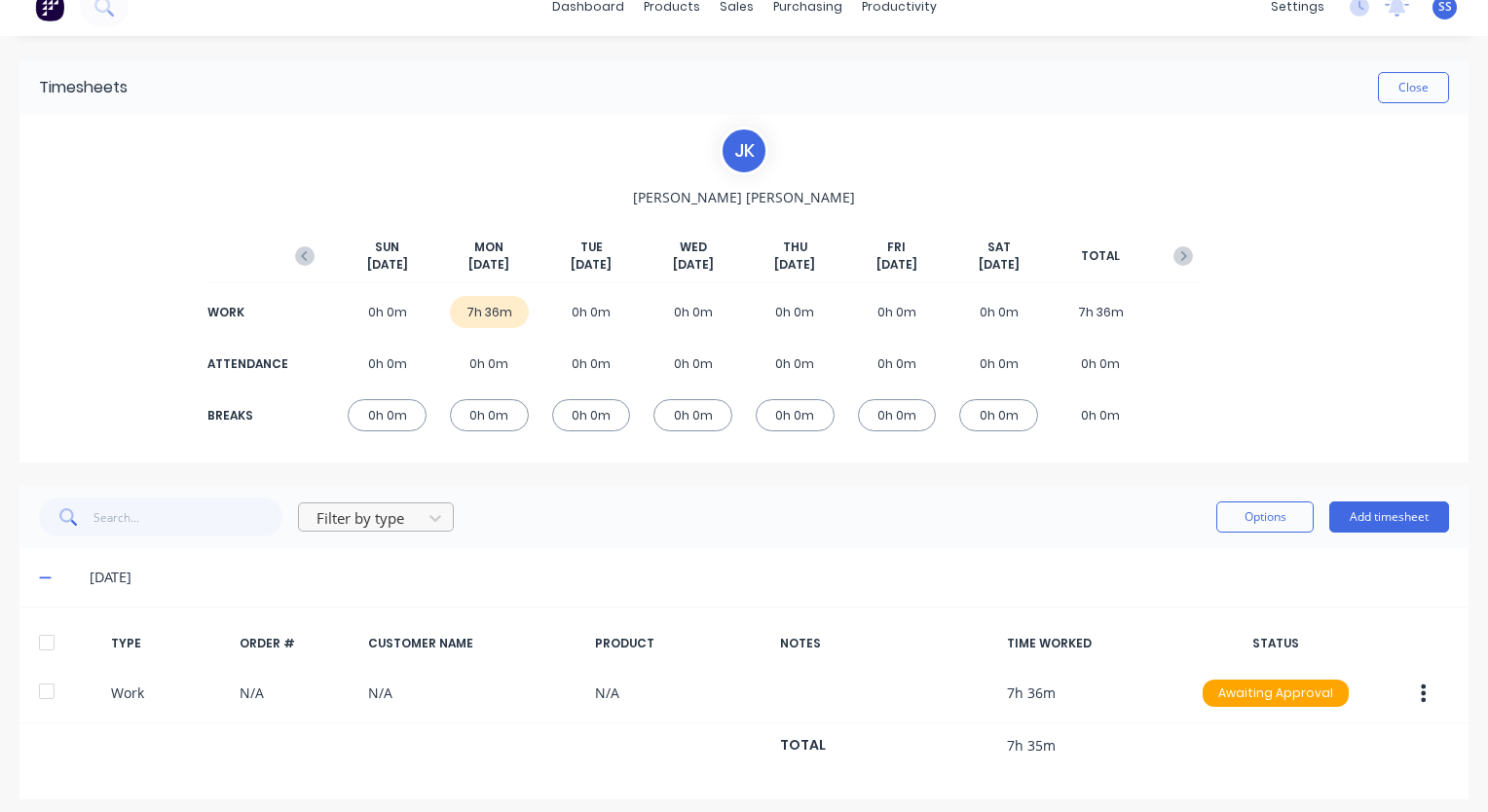
scroll to position [31, 0]
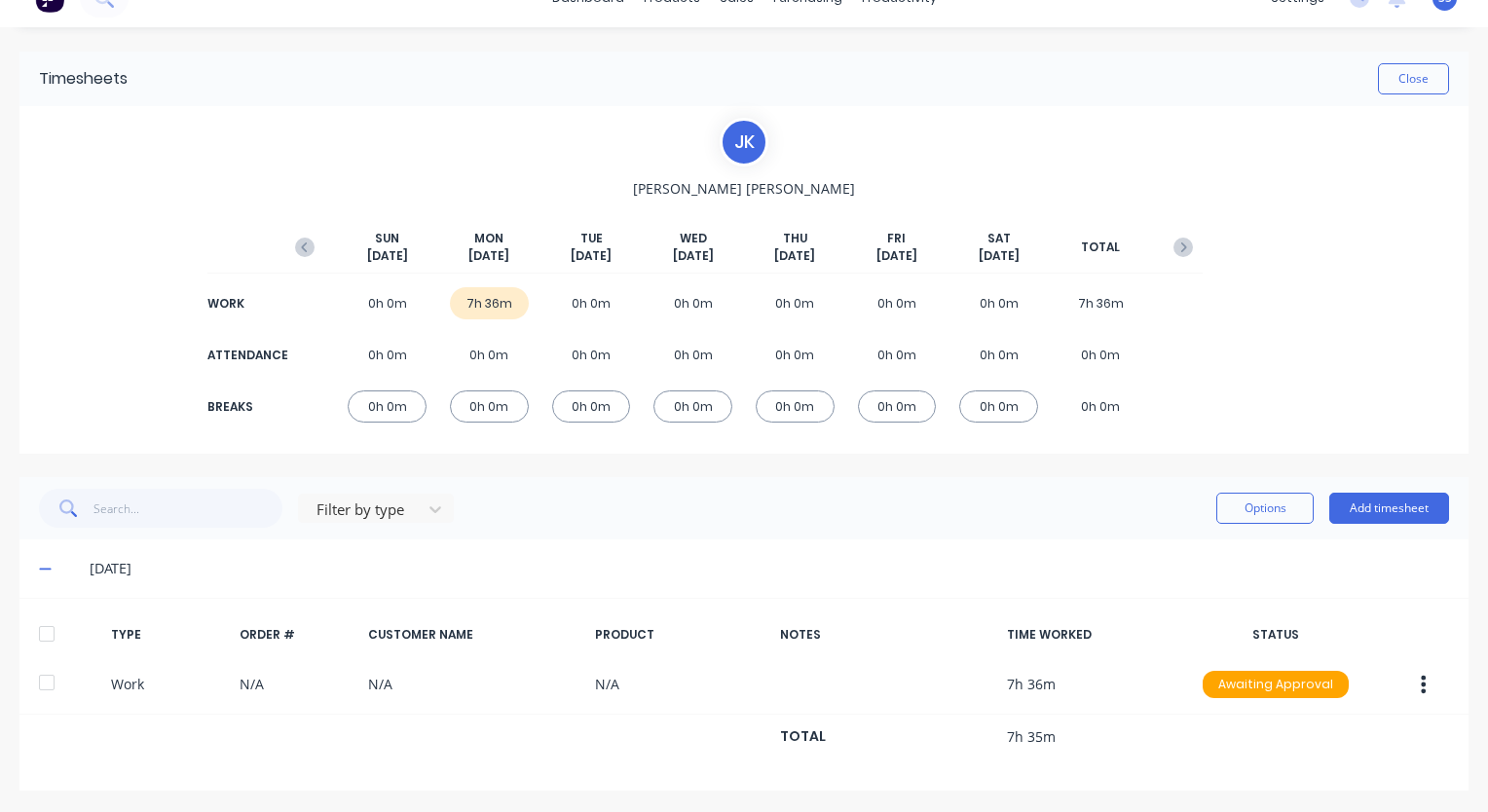
click at [39, 573] on icon at bounding box center [45, 568] width 13 height 14
